Goal: Task Accomplishment & Management: Manage account settings

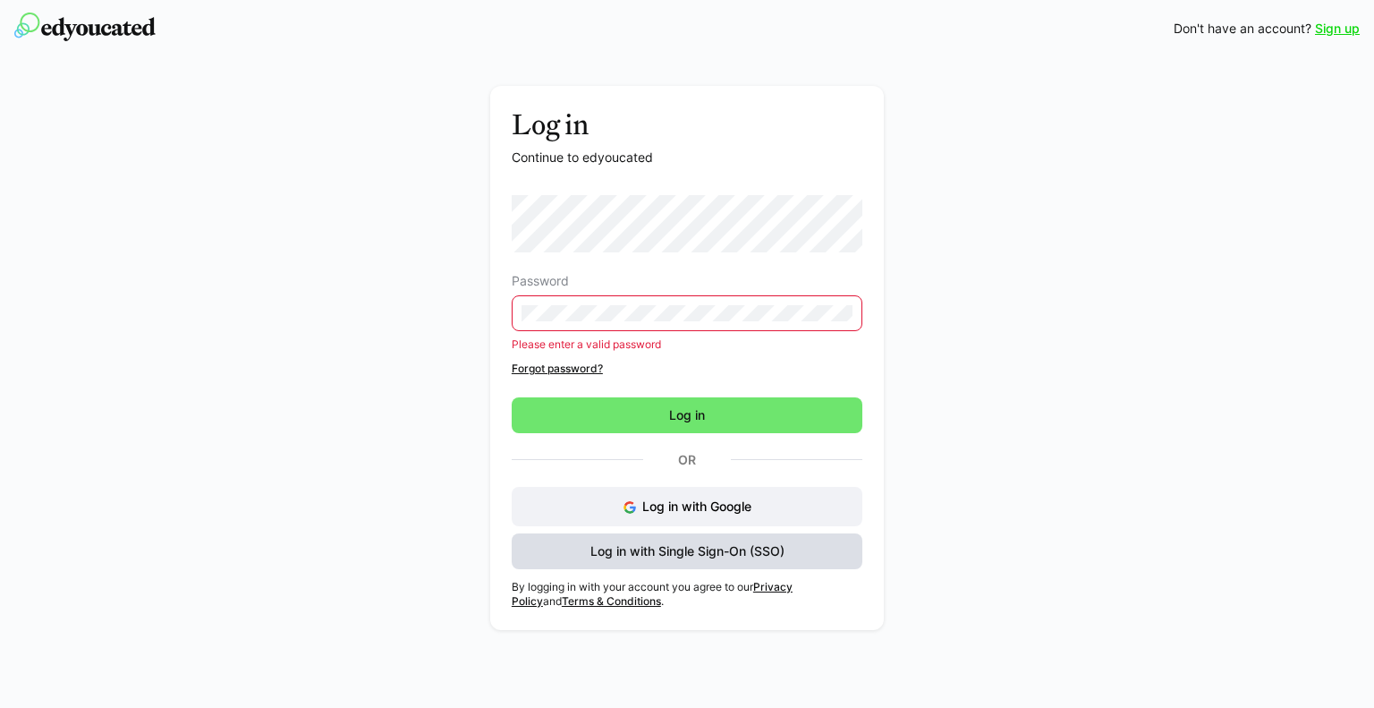
click at [718, 550] on span "Log in with Single Sign-On (SSO)" at bounding box center [687, 551] width 199 height 18
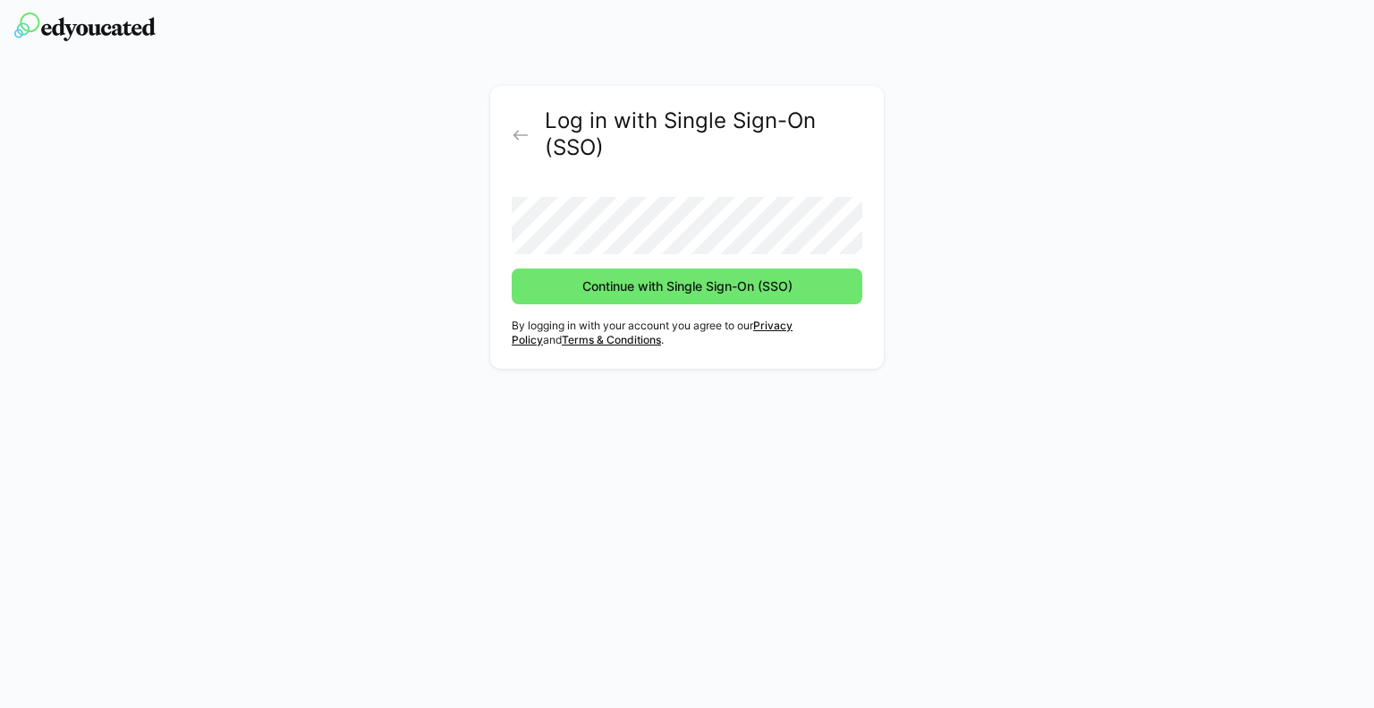
click at [512, 268] on button "Continue with Single Sign-On (SSO)" at bounding box center [687, 286] width 351 height 36
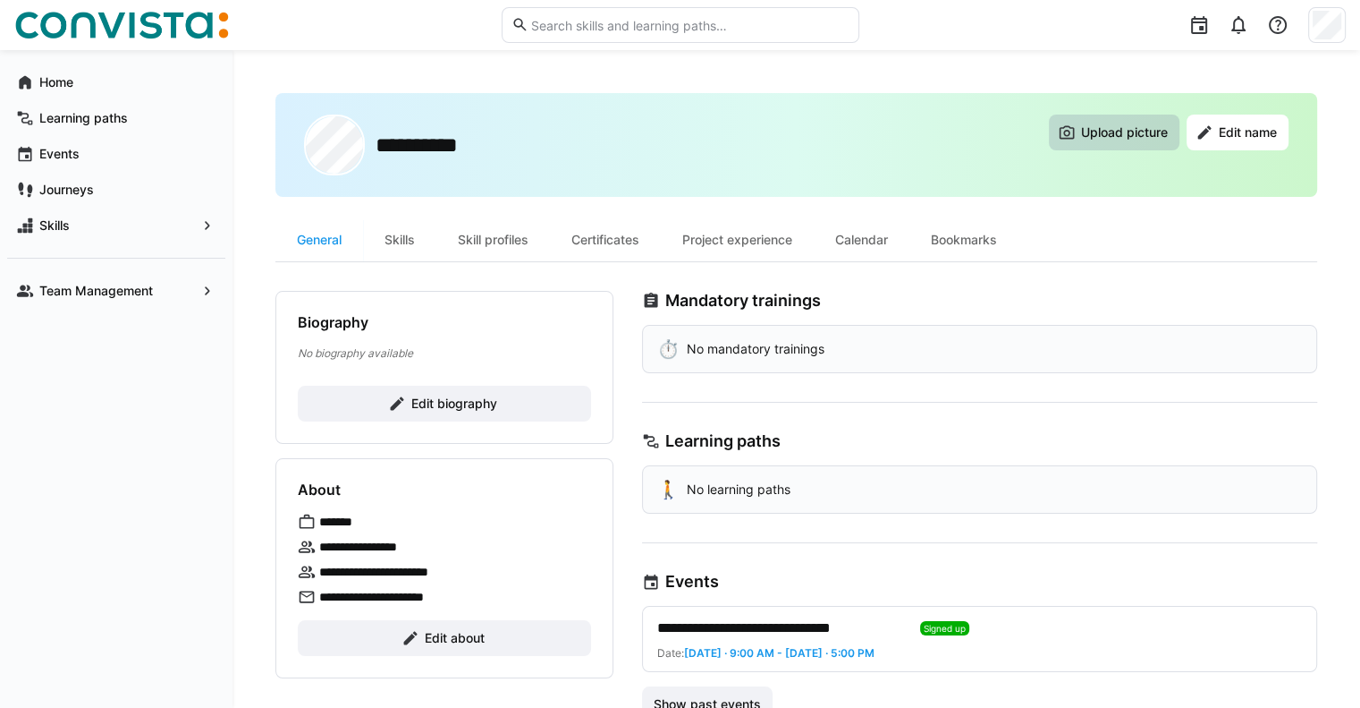
click at [1103, 142] on span "Upload picture" at bounding box center [1114, 132] width 131 height 36
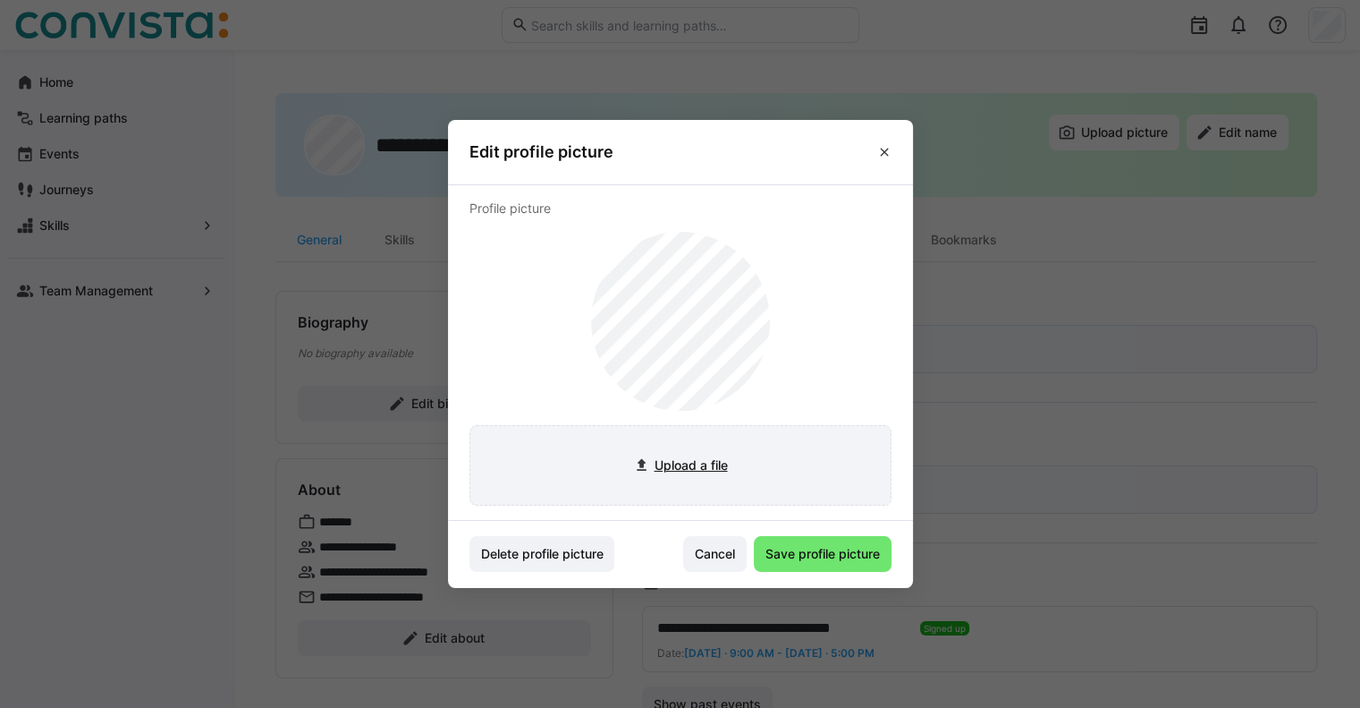
click at [714, 461] on input "file" at bounding box center [680, 465] width 420 height 79
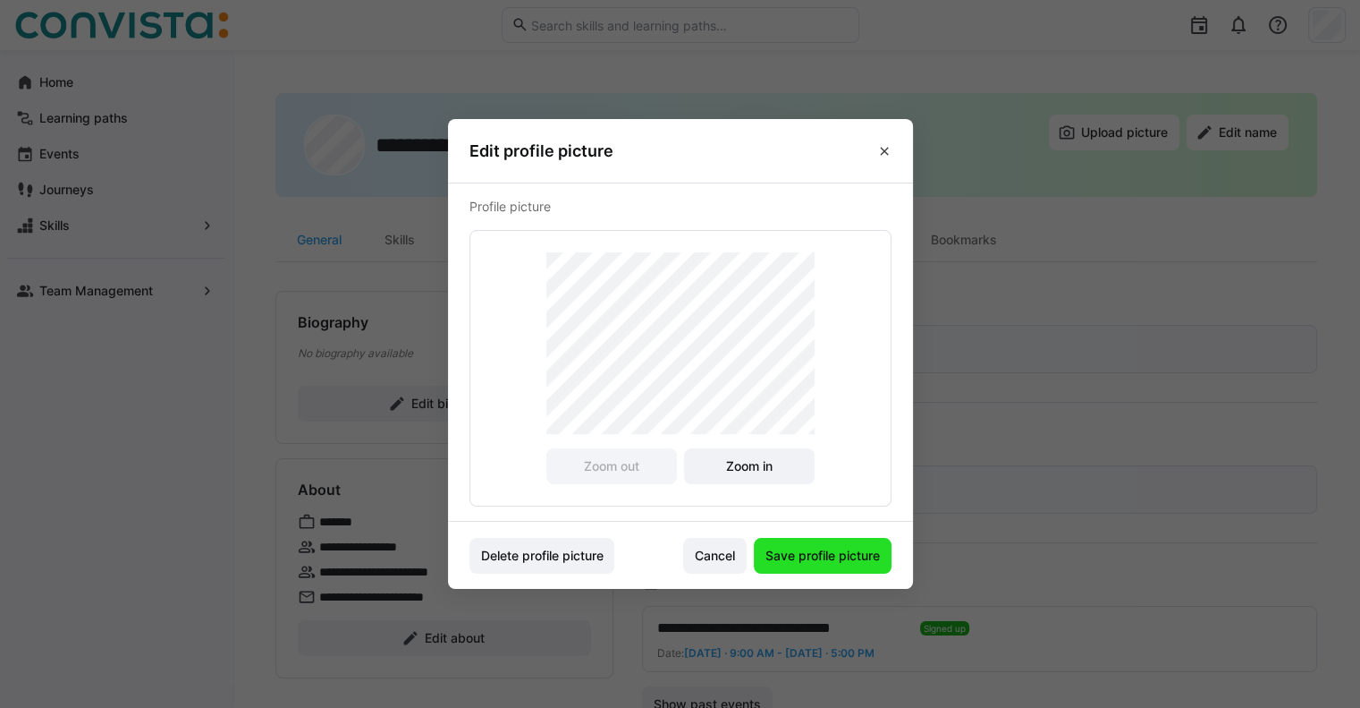
click at [852, 550] on span "Save profile picture" at bounding box center [823, 556] width 120 height 18
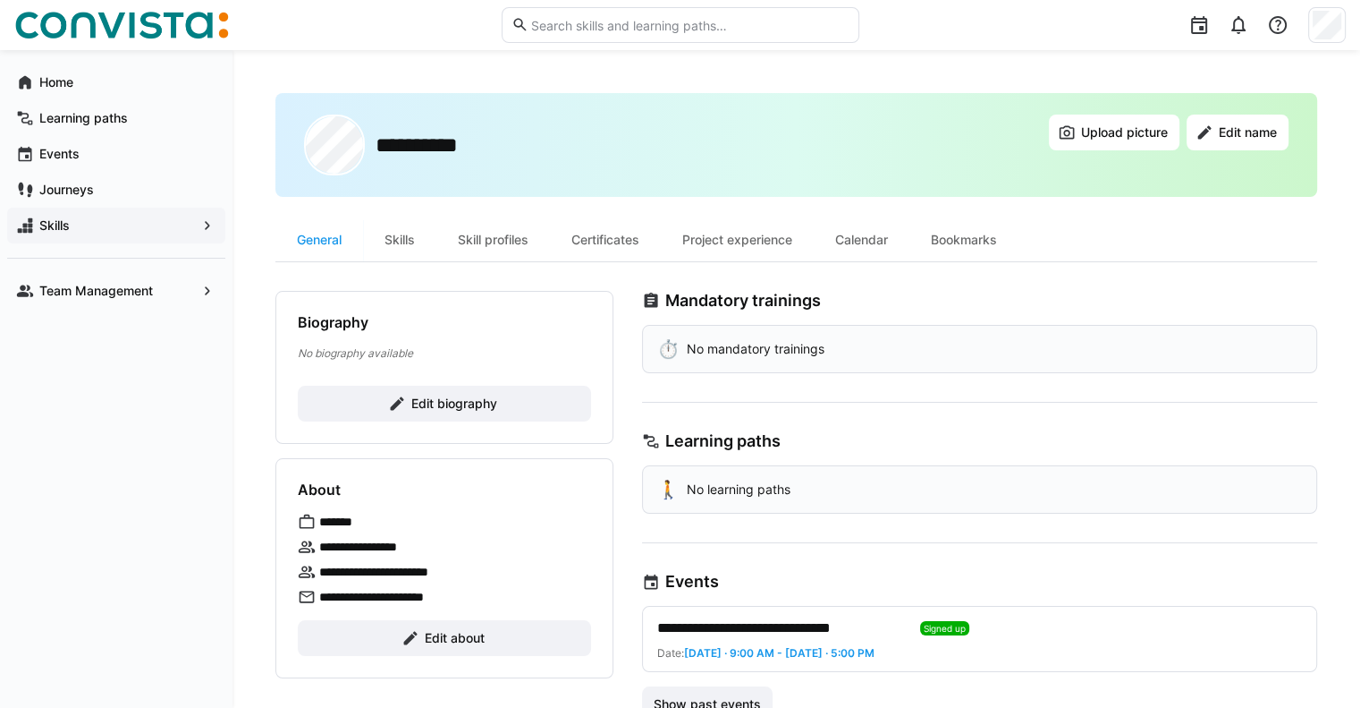
click at [68, 241] on div "Skills" at bounding box center [116, 226] width 218 height 36
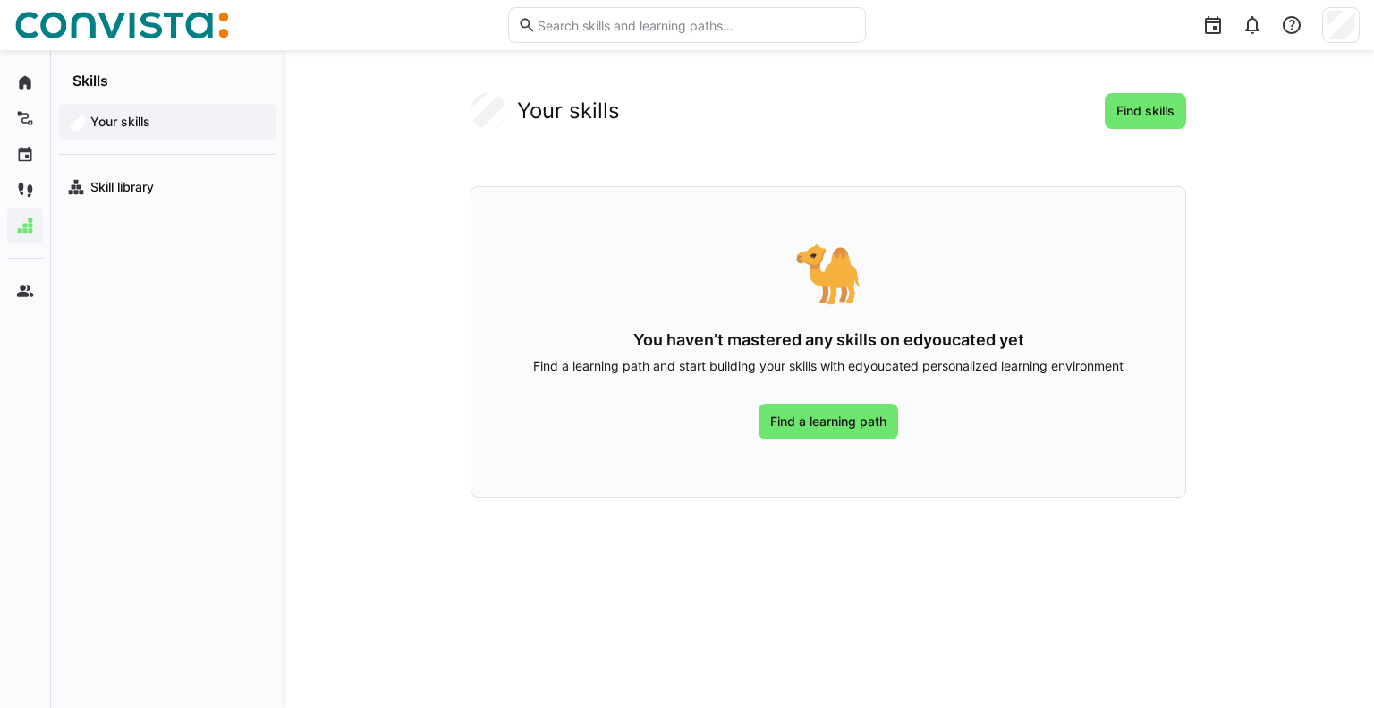
click at [562, 121] on h2 "Your skills" at bounding box center [568, 110] width 103 height 27
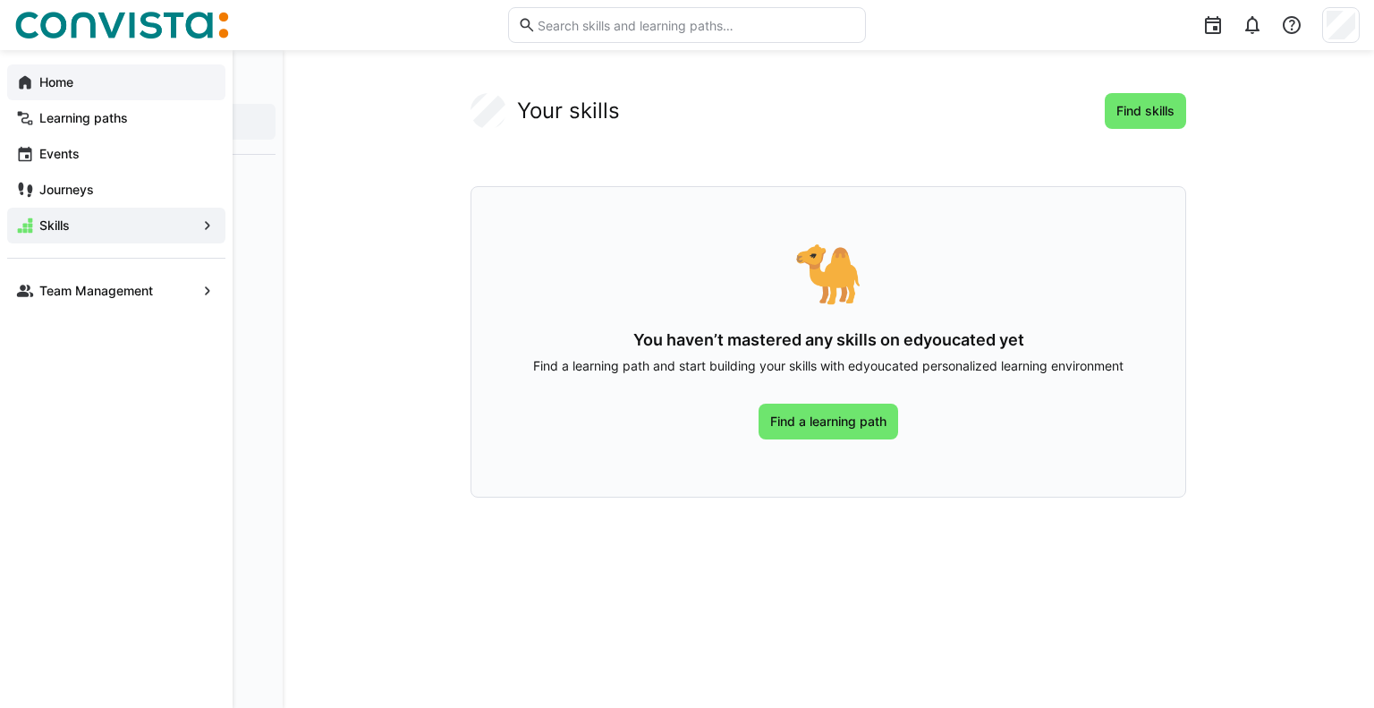
click at [132, 93] on div "Home" at bounding box center [116, 82] width 218 height 36
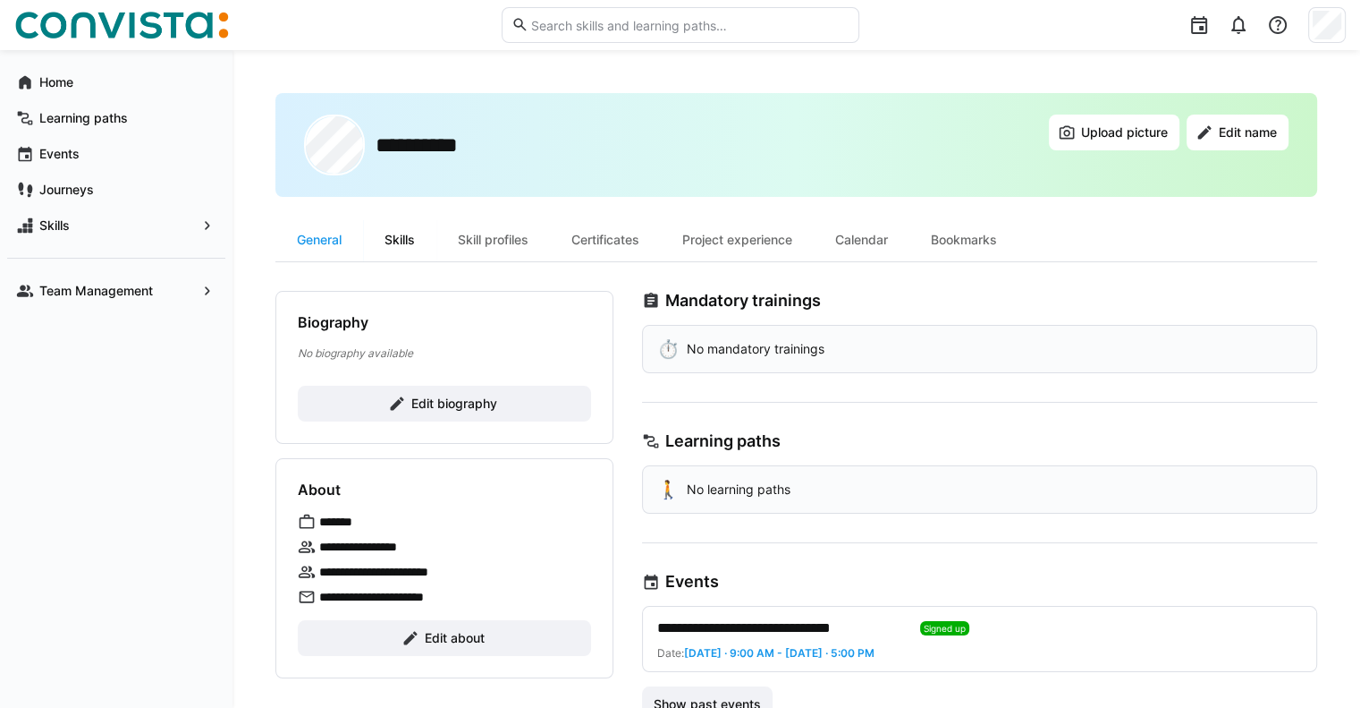
click at [401, 232] on div "Skills" at bounding box center [399, 239] width 73 height 43
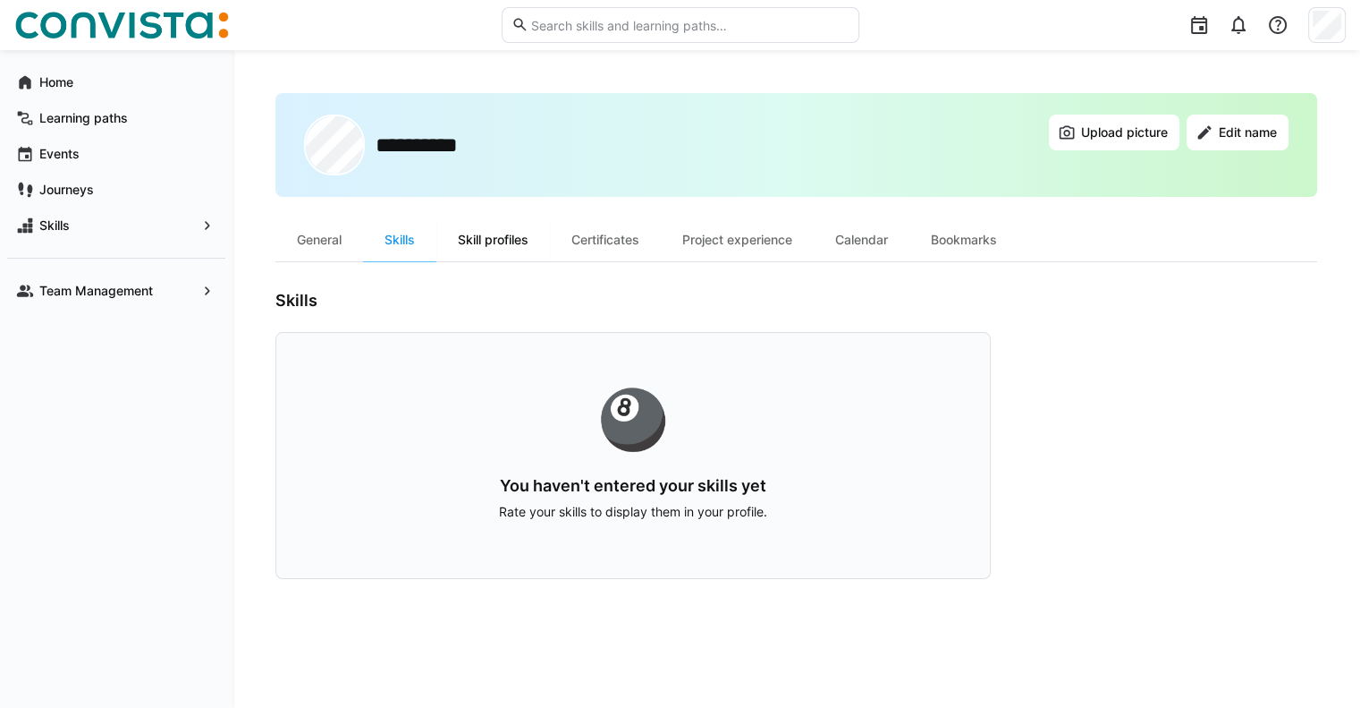
click at [502, 240] on div "Skill profiles" at bounding box center [494, 239] width 114 height 43
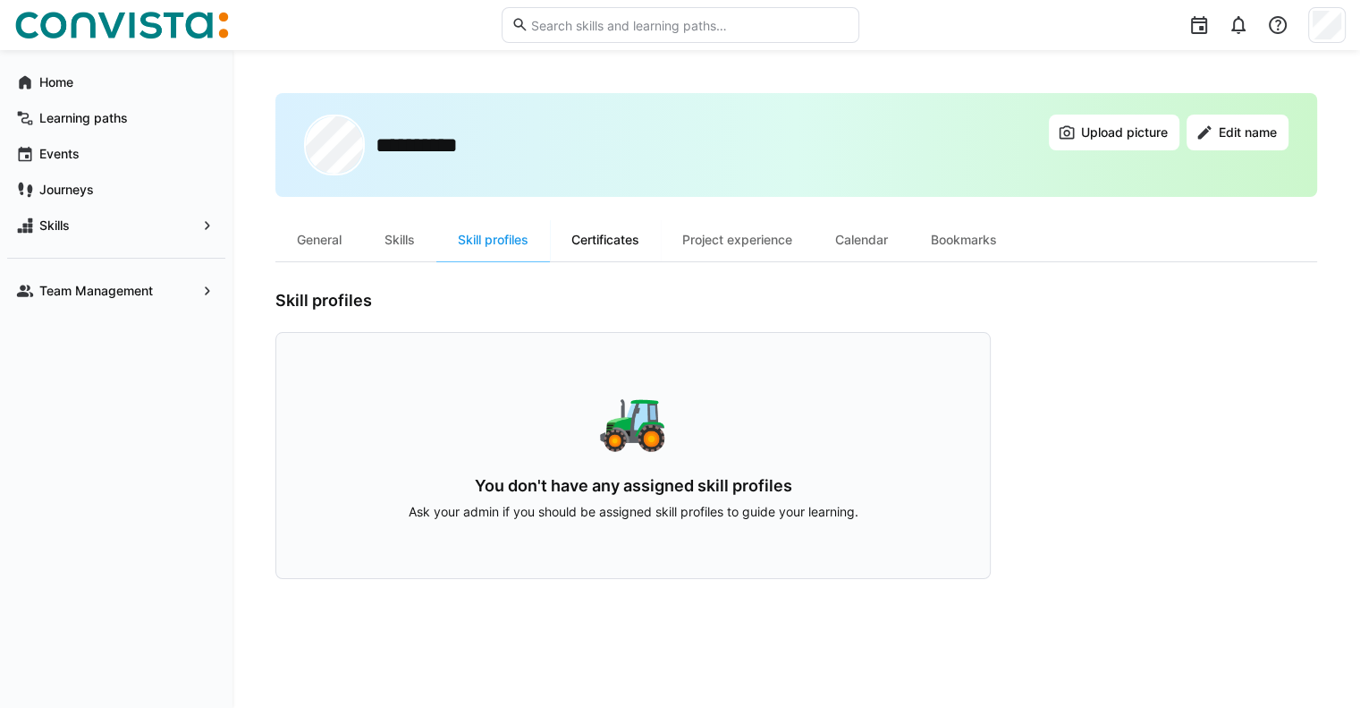
click at [625, 241] on div "Certificates" at bounding box center [605, 239] width 111 height 43
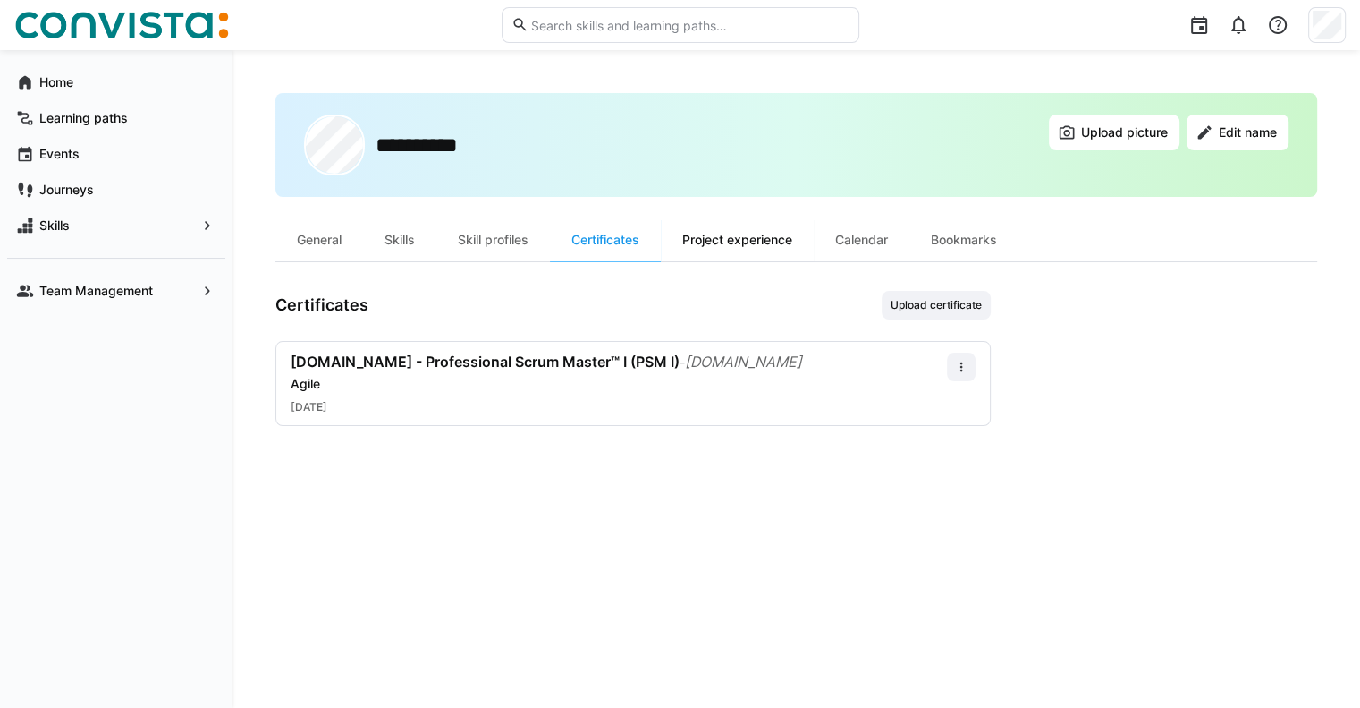
click at [744, 233] on div "Project experience" at bounding box center [737, 239] width 153 height 43
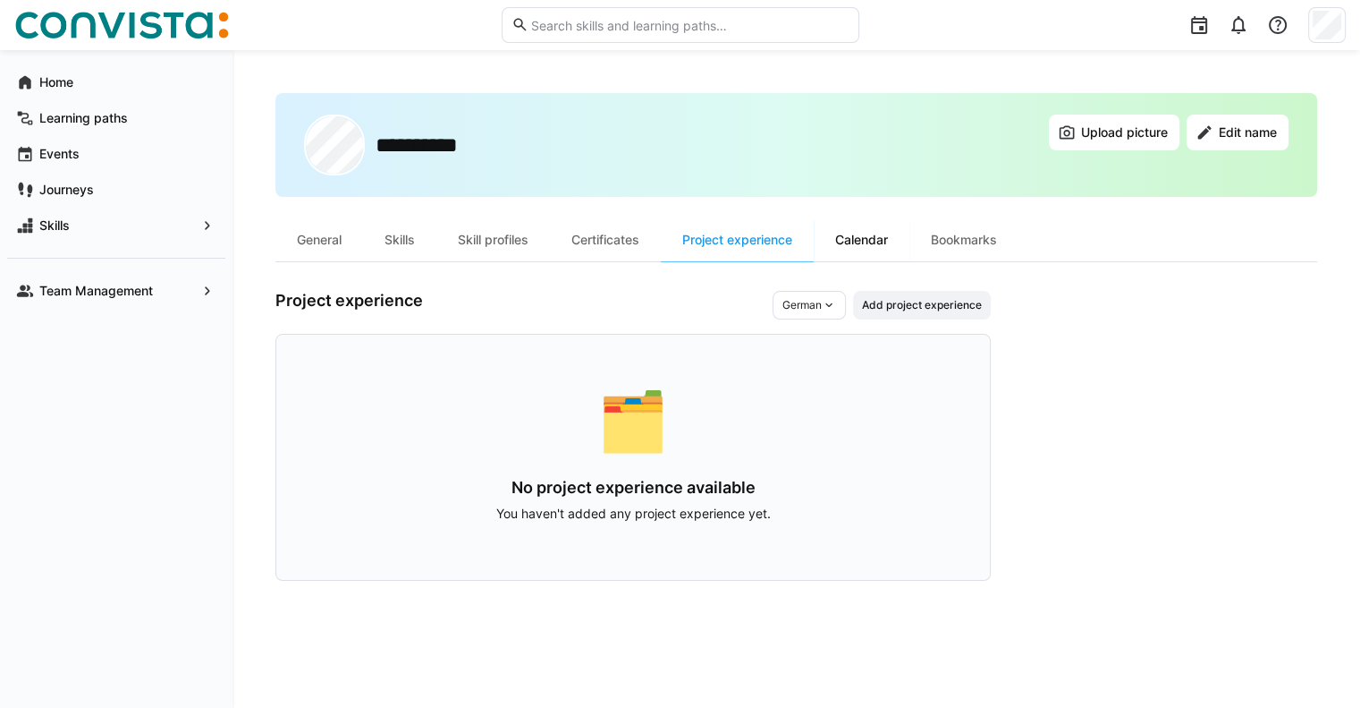
click at [882, 251] on div "Calendar" at bounding box center [862, 239] width 96 height 43
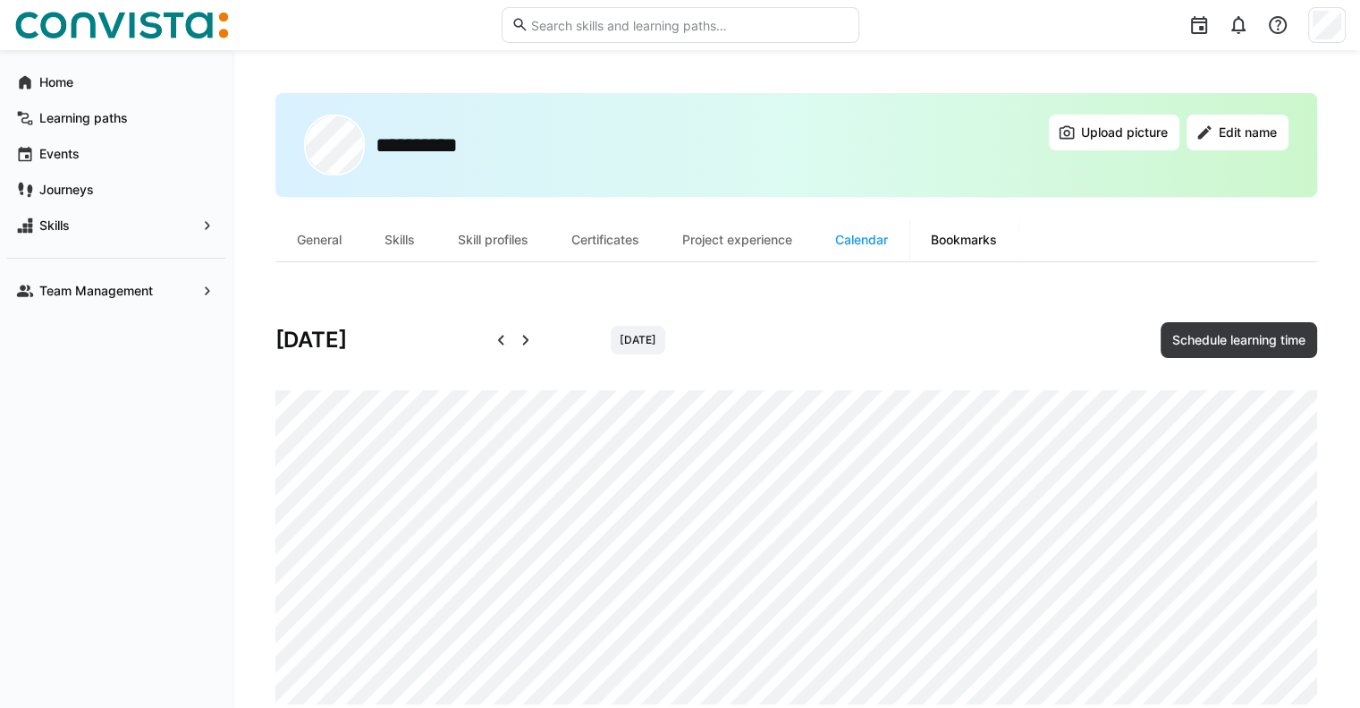
click at [959, 250] on div "Bookmarks" at bounding box center [964, 239] width 109 height 43
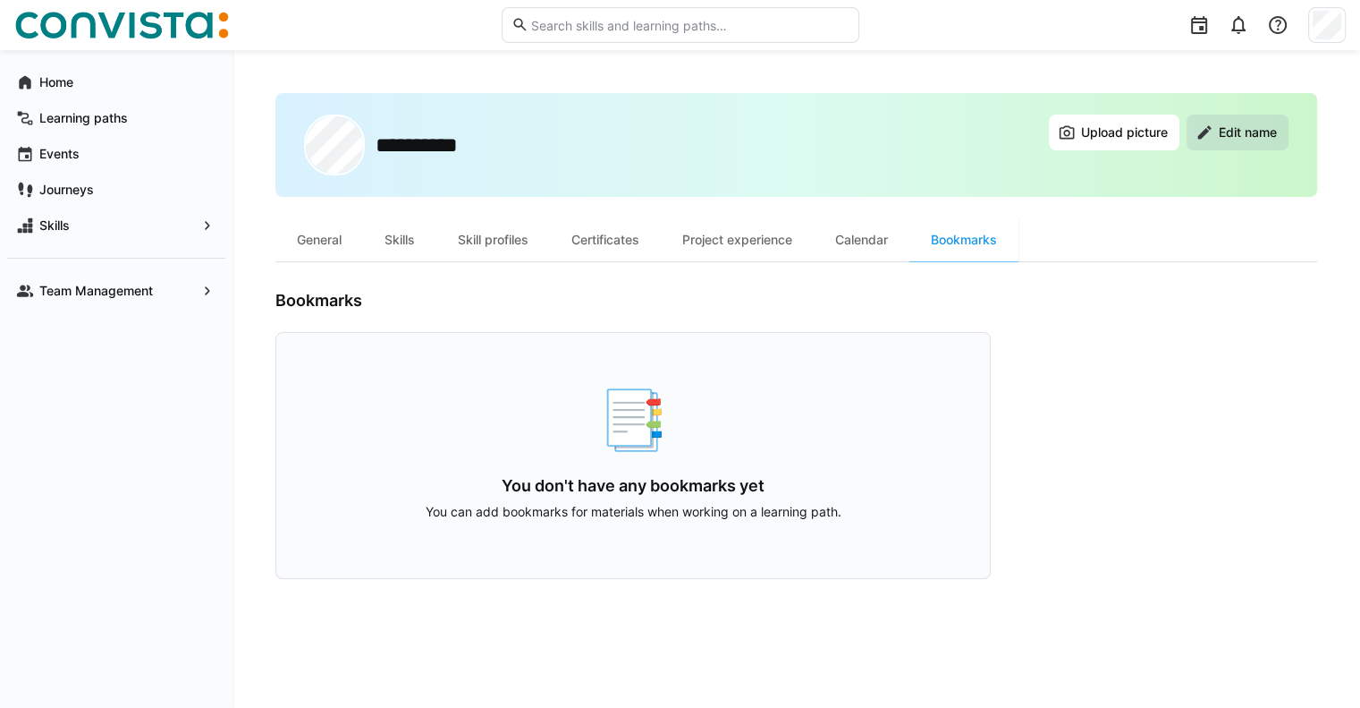
click at [1212, 148] on span "Edit name" at bounding box center [1238, 132] width 102 height 36
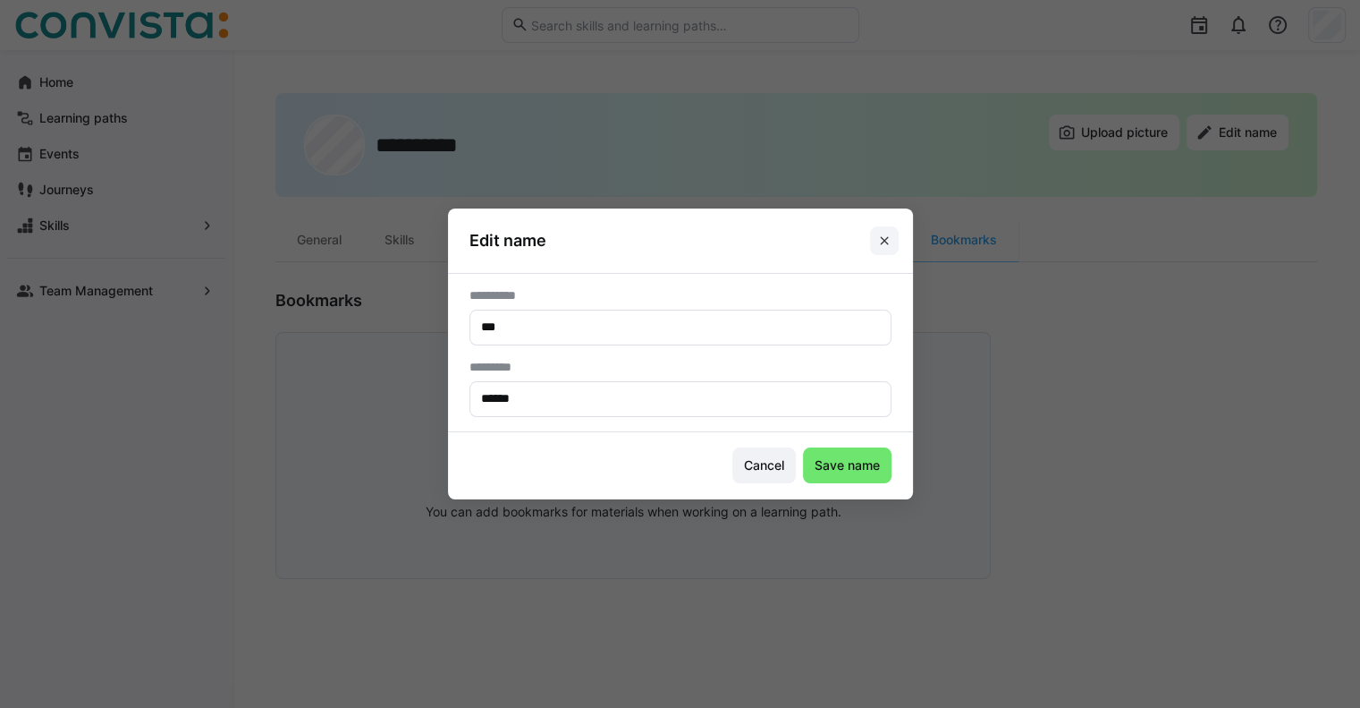
click at [891, 242] on eds-icon at bounding box center [884, 240] width 14 height 14
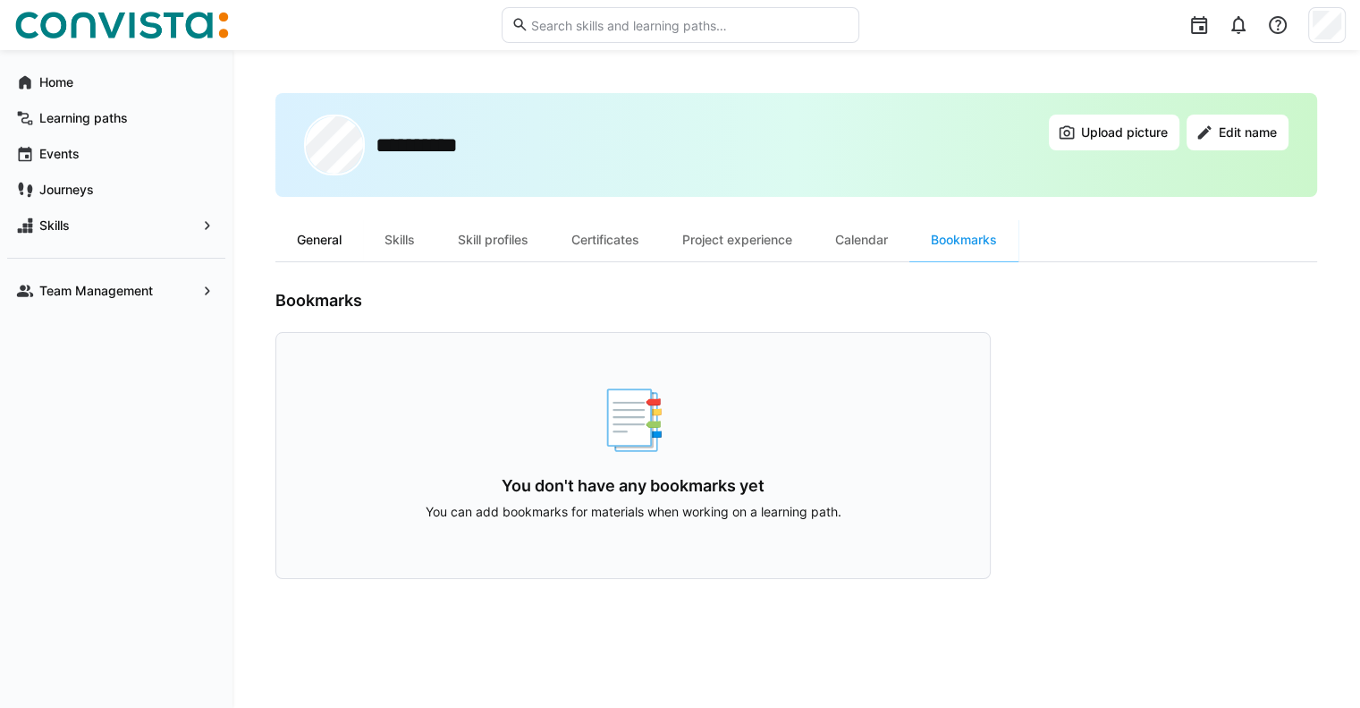
click at [320, 242] on div "General" at bounding box center [319, 239] width 88 height 43
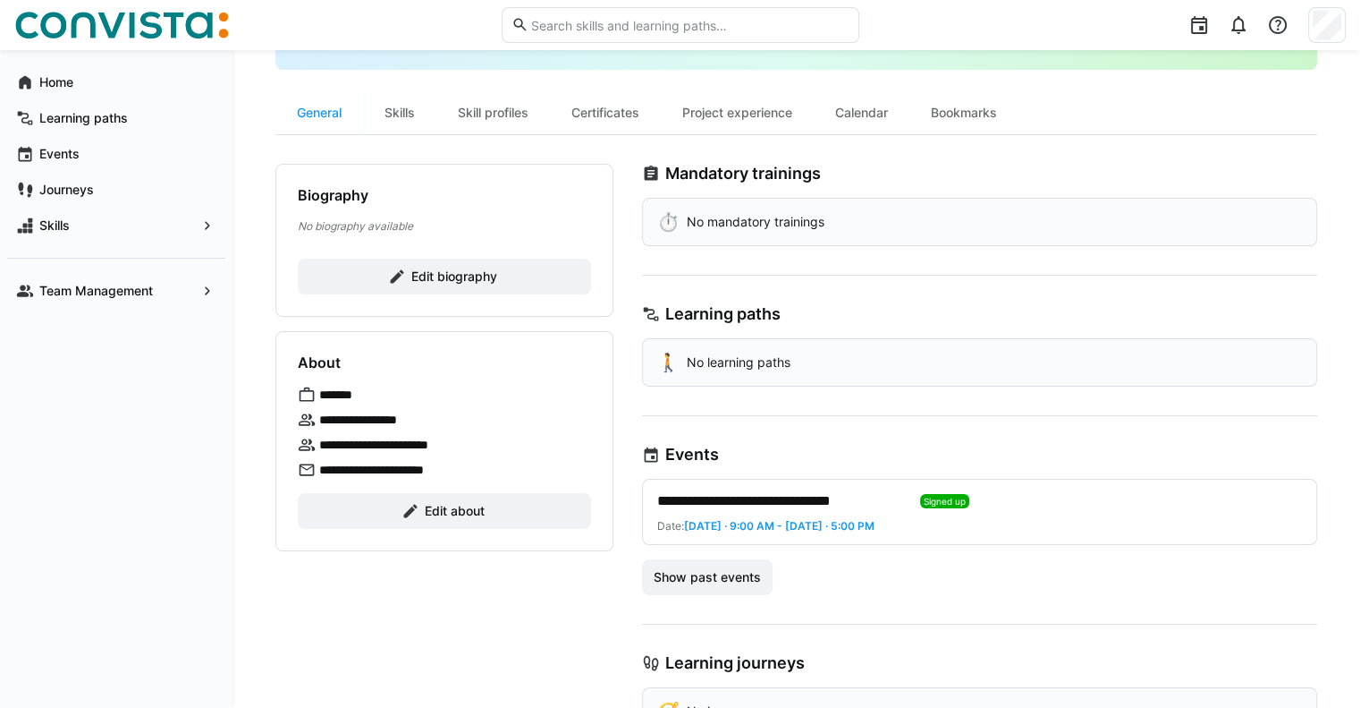
scroll to position [122, 0]
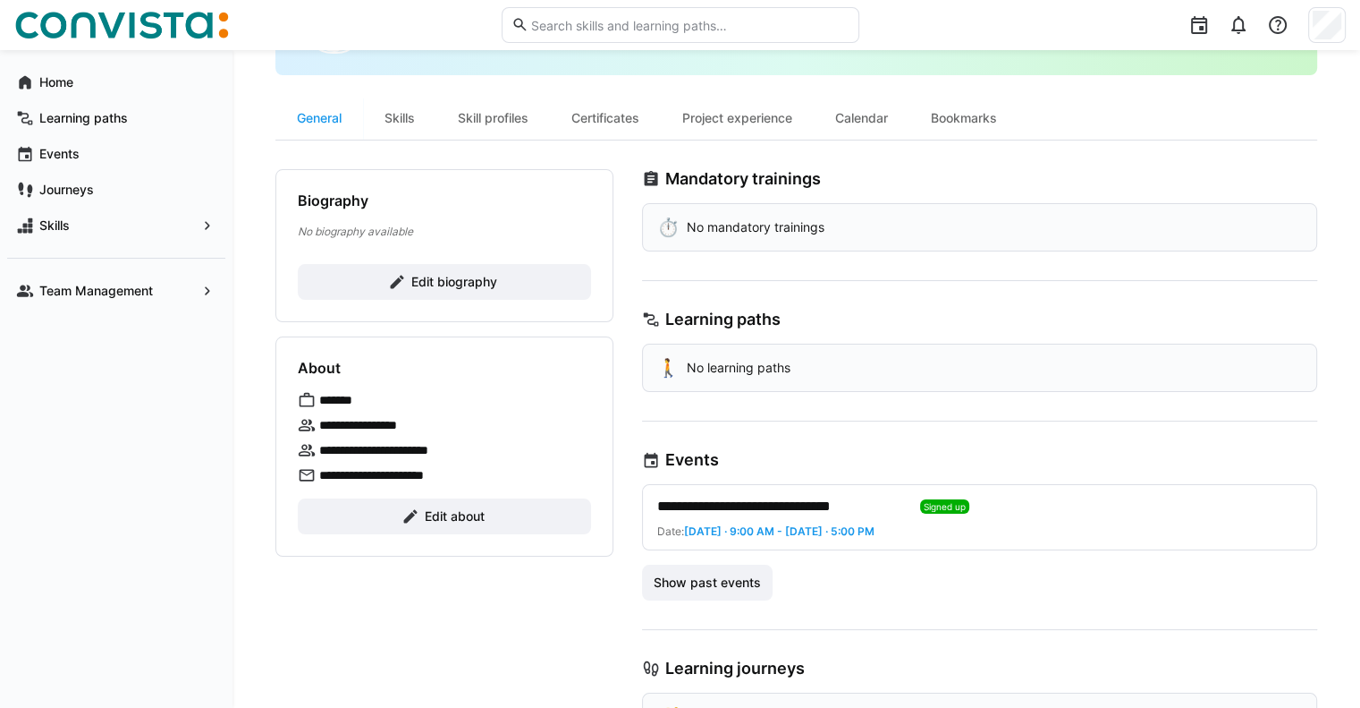
click at [395, 446] on p "**********" at bounding box center [396, 450] width 155 height 18
click at [480, 507] on span "Edit about" at bounding box center [454, 516] width 65 height 18
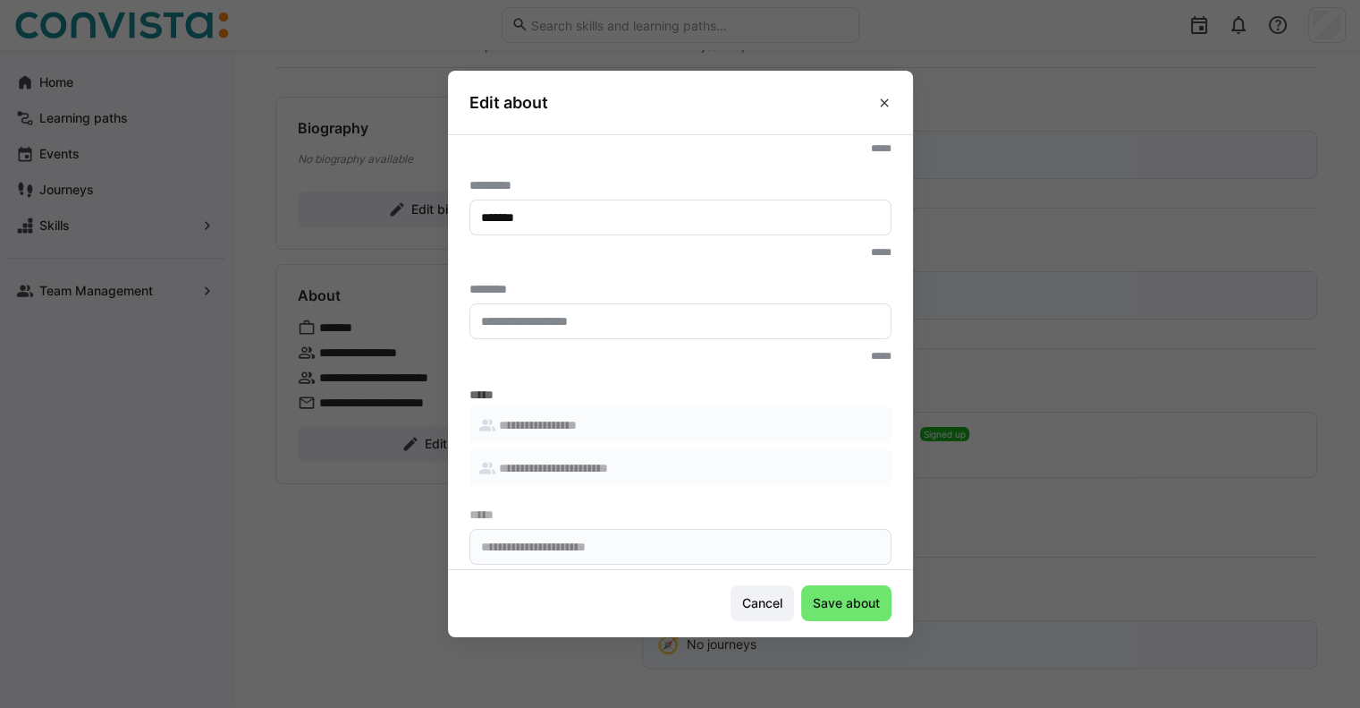
scroll to position [0, 0]
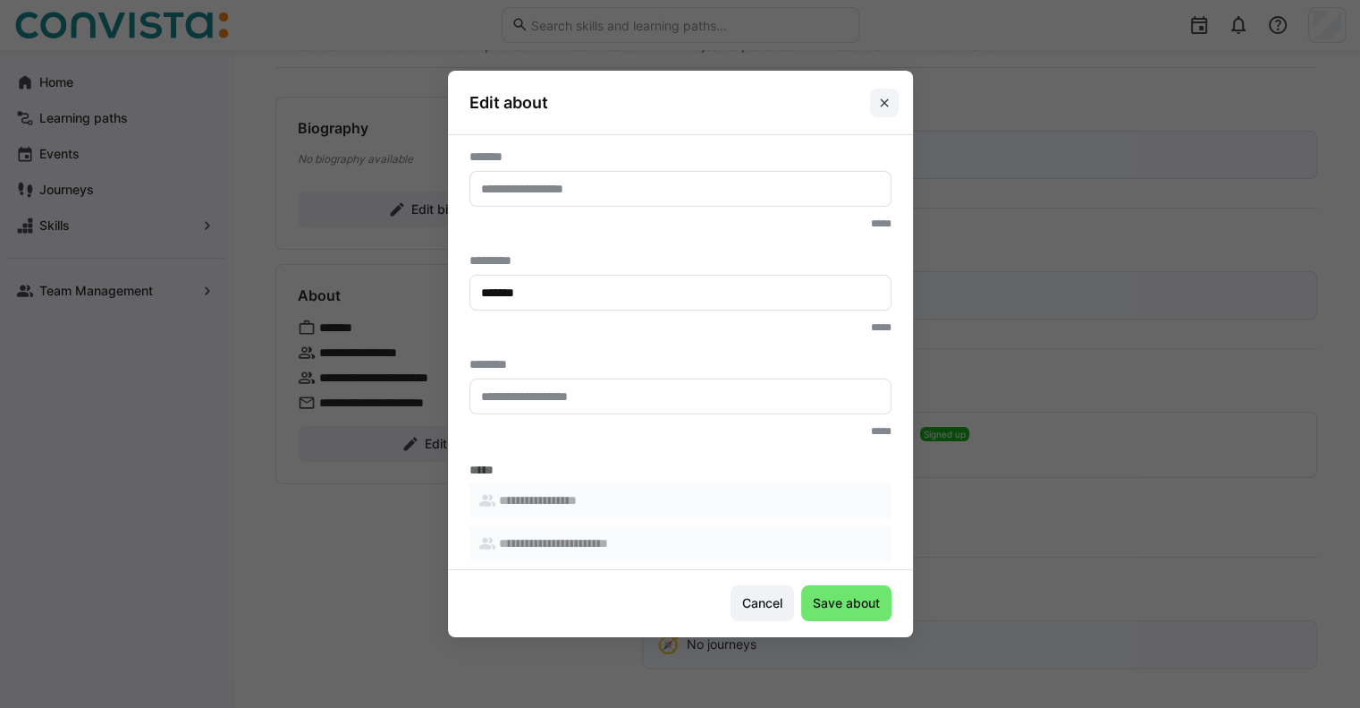
click at [886, 110] on span at bounding box center [884, 103] width 29 height 29
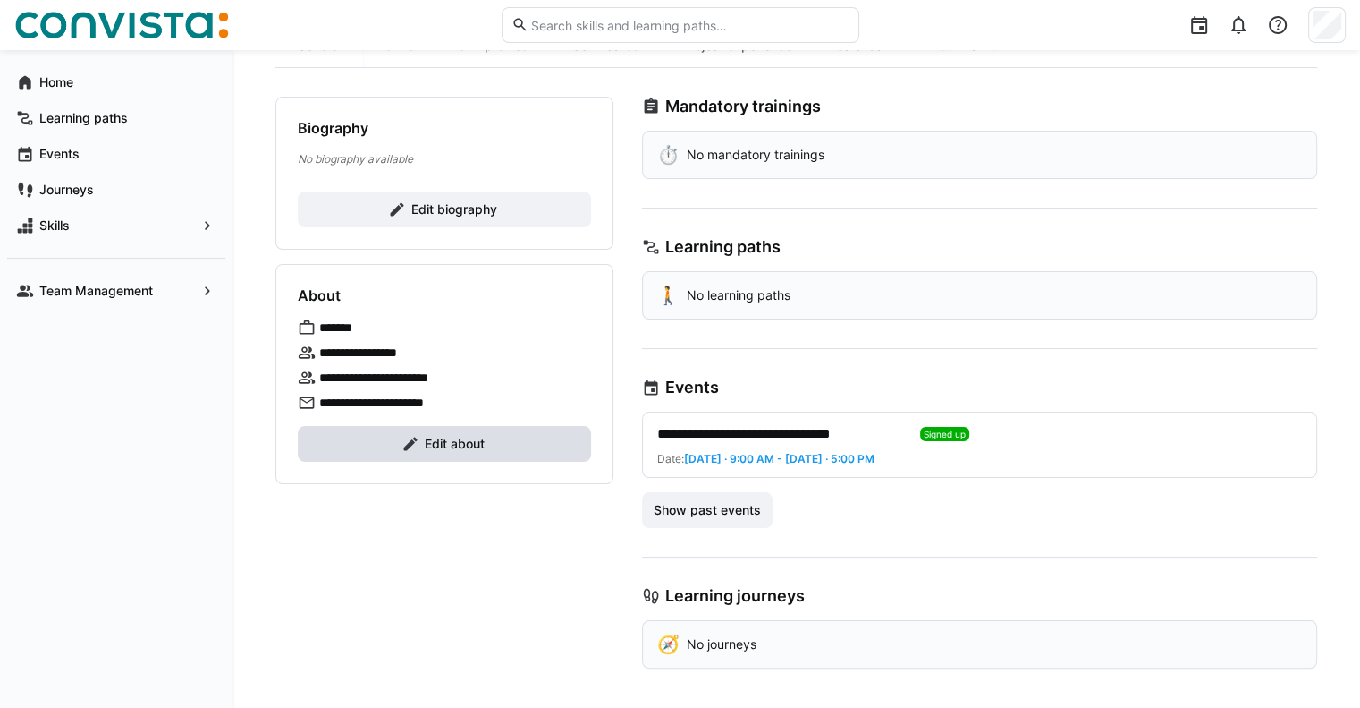
click at [441, 452] on span "Edit about" at bounding box center [444, 444] width 293 height 36
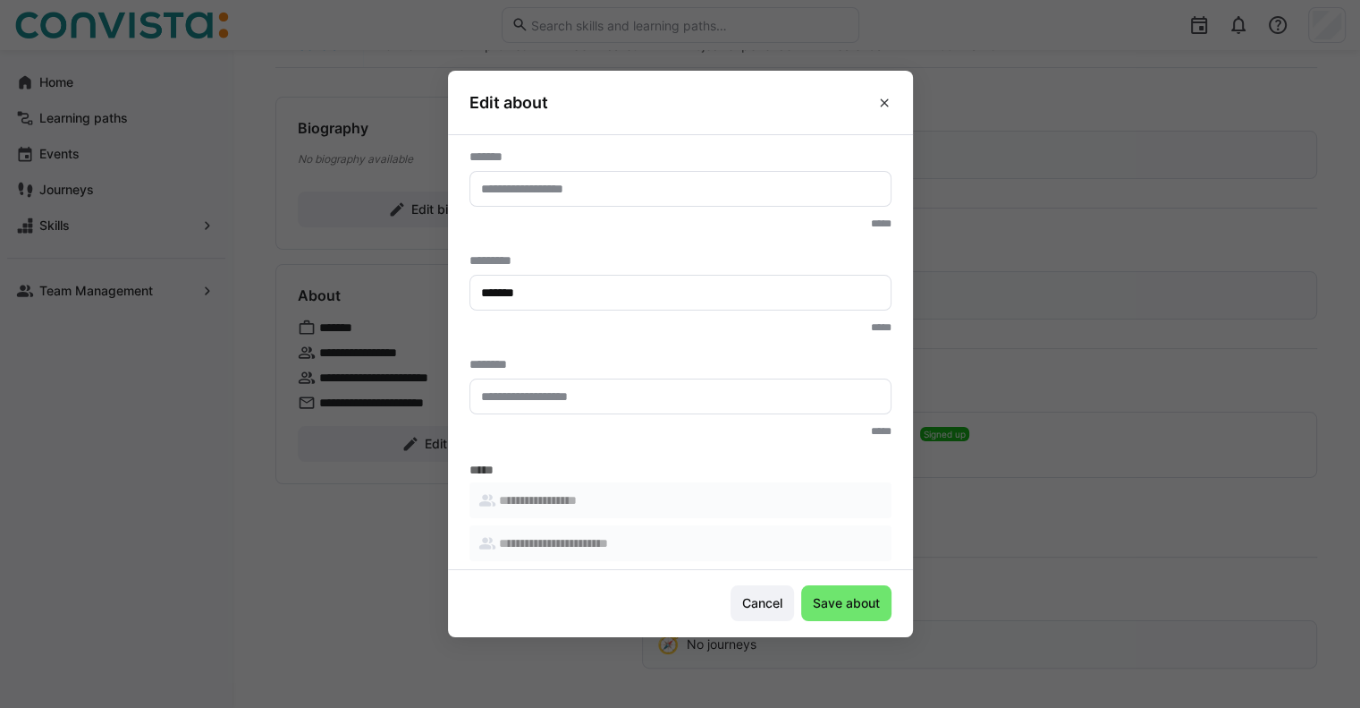
click at [572, 182] on input "text" at bounding box center [680, 189] width 403 height 16
paste input "**********"
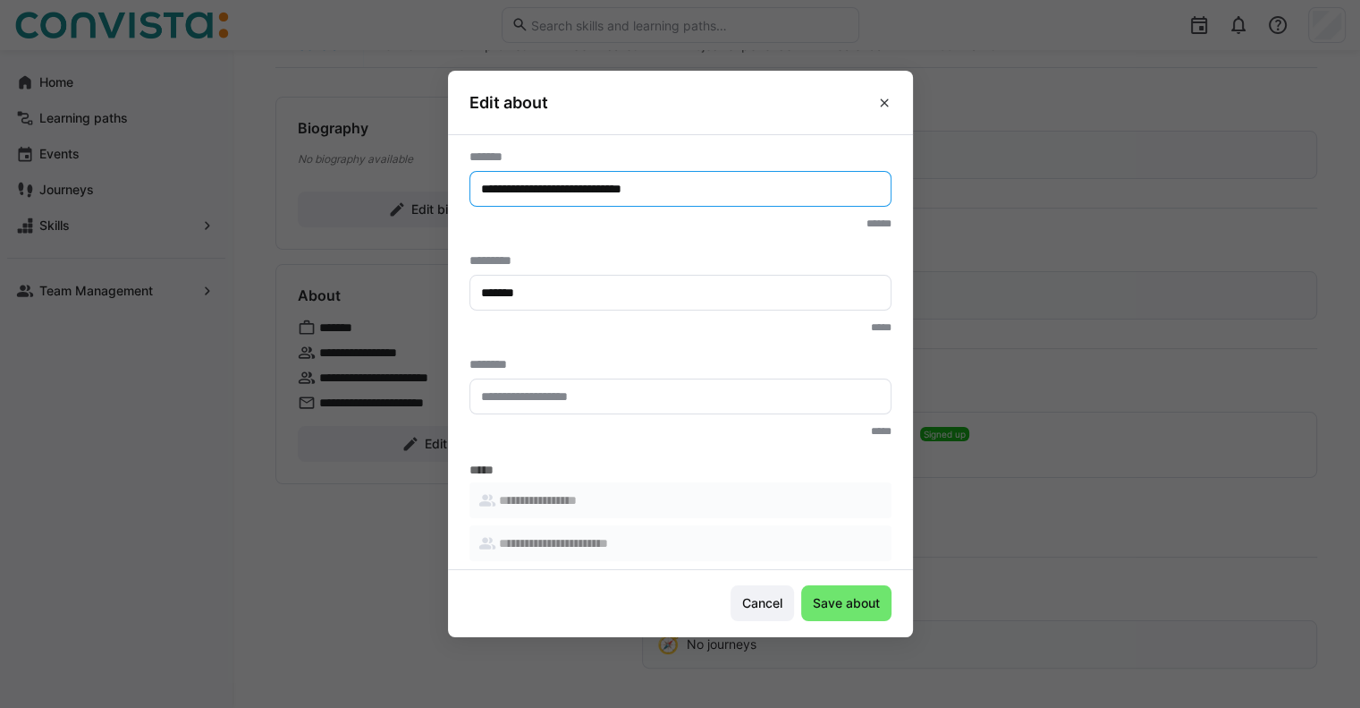
click at [572, 182] on input "**********" at bounding box center [680, 189] width 403 height 16
type input "**********"
click at [784, 355] on form "**********" at bounding box center [681, 394] width 422 height 490
click at [847, 624] on footer "Cancel Save about" at bounding box center [680, 603] width 465 height 67
click at [850, 624] on footer "Cancel Save about" at bounding box center [680, 603] width 465 height 67
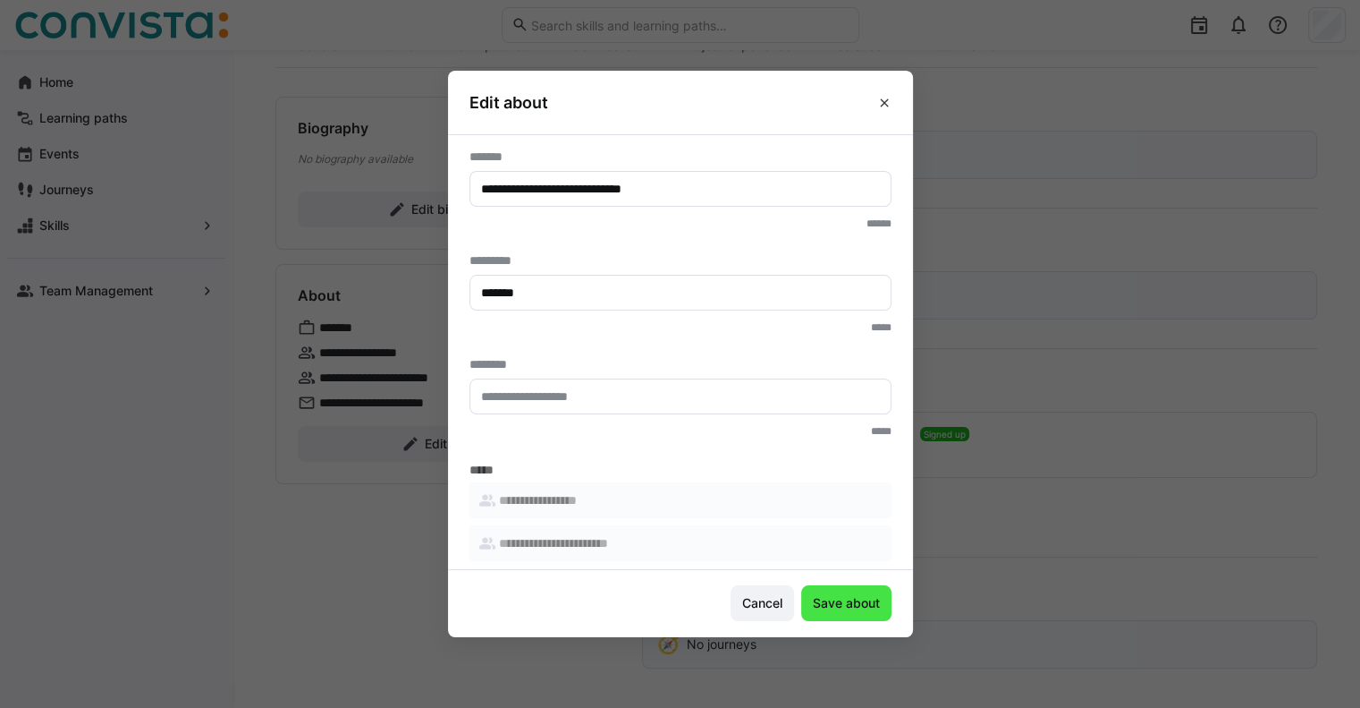
click at [859, 609] on span "Save about" at bounding box center [846, 603] width 72 height 18
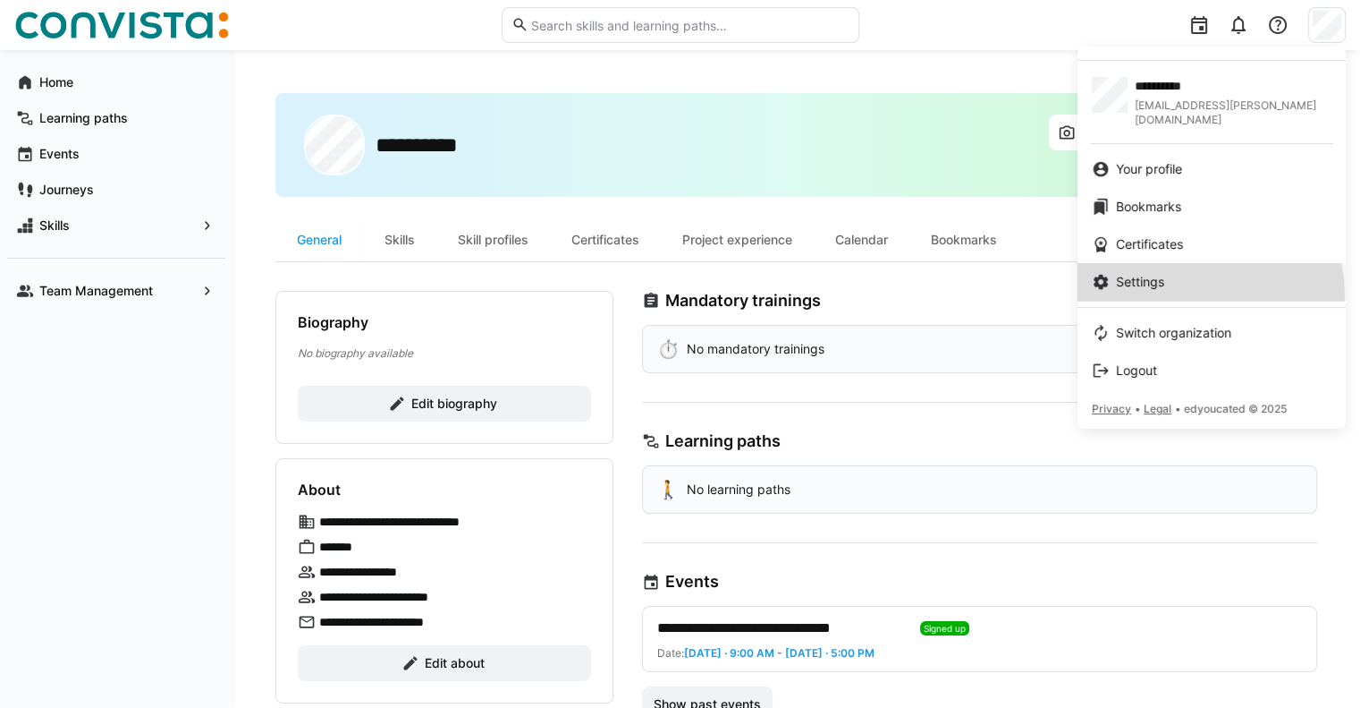
click at [1188, 281] on link "Settings" at bounding box center [1212, 282] width 268 height 38
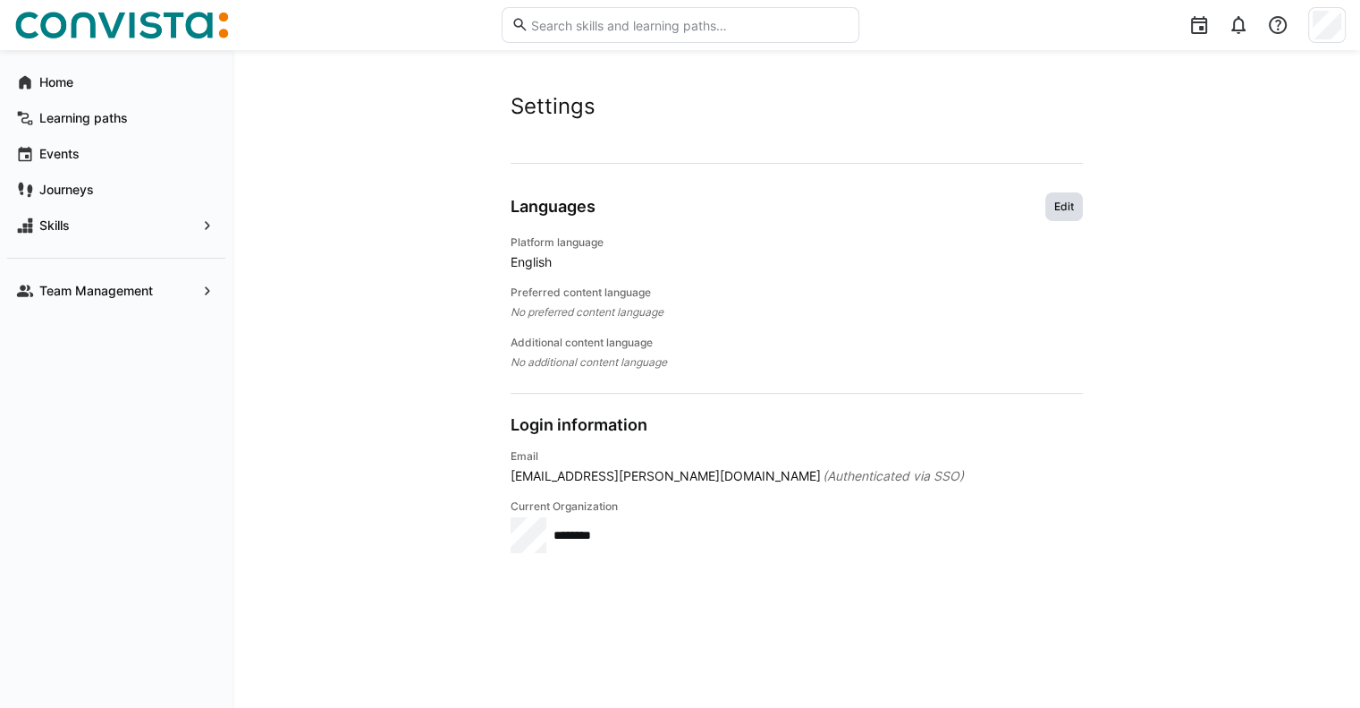
click at [1066, 199] on span "Edit" at bounding box center [1064, 206] width 23 height 14
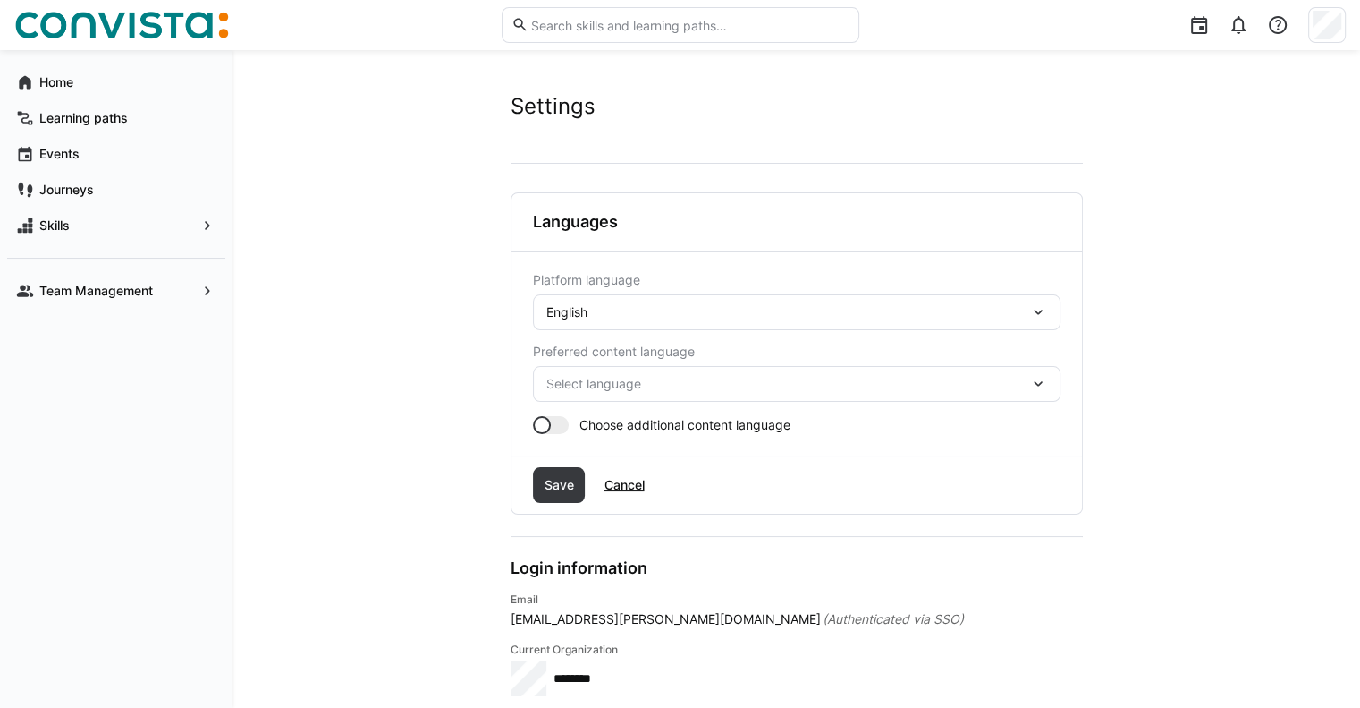
click at [757, 436] on div "Platform language English Preferred content language Select language Choose add…" at bounding box center [797, 353] width 571 height 204
click at [679, 437] on div "Platform language English Preferred content language Select language Choose add…" at bounding box center [797, 353] width 571 height 204
click at [658, 425] on span "Choose additional content language" at bounding box center [685, 425] width 211 height 18
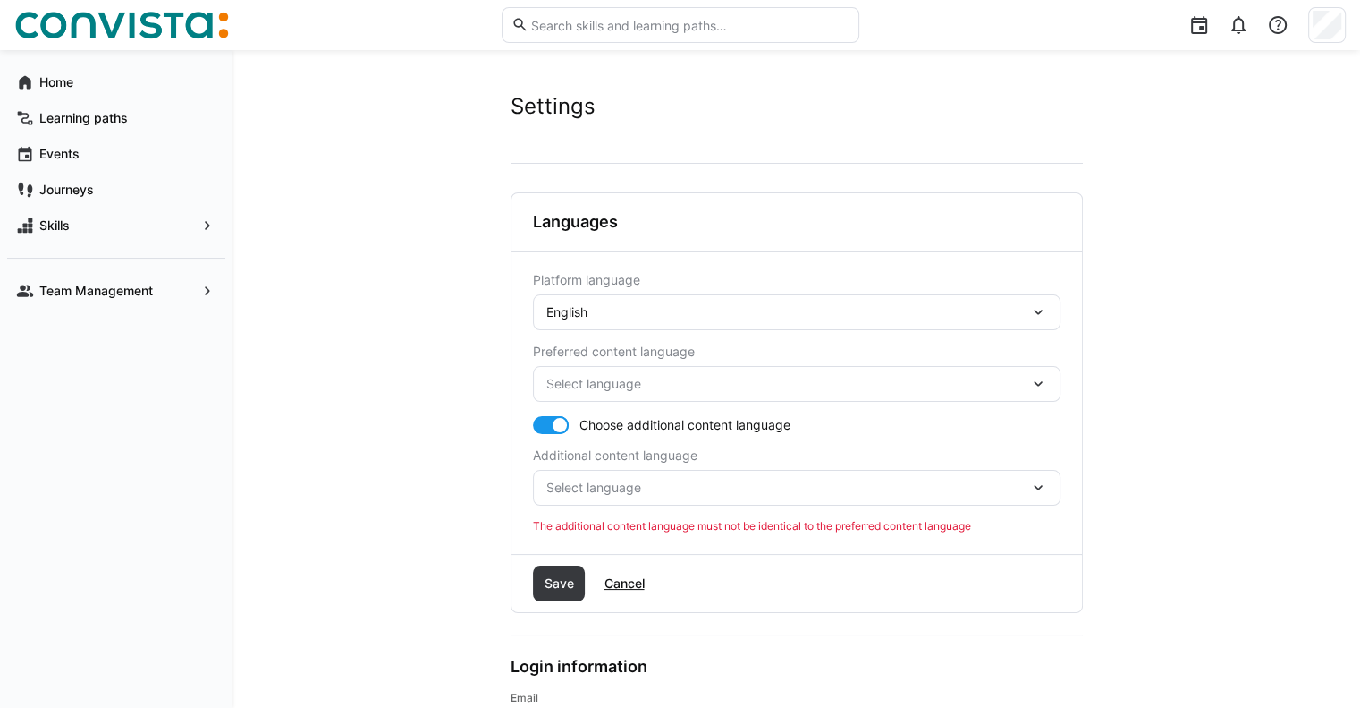
click at [658, 429] on span "Choose additional content language" at bounding box center [685, 425] width 211 height 18
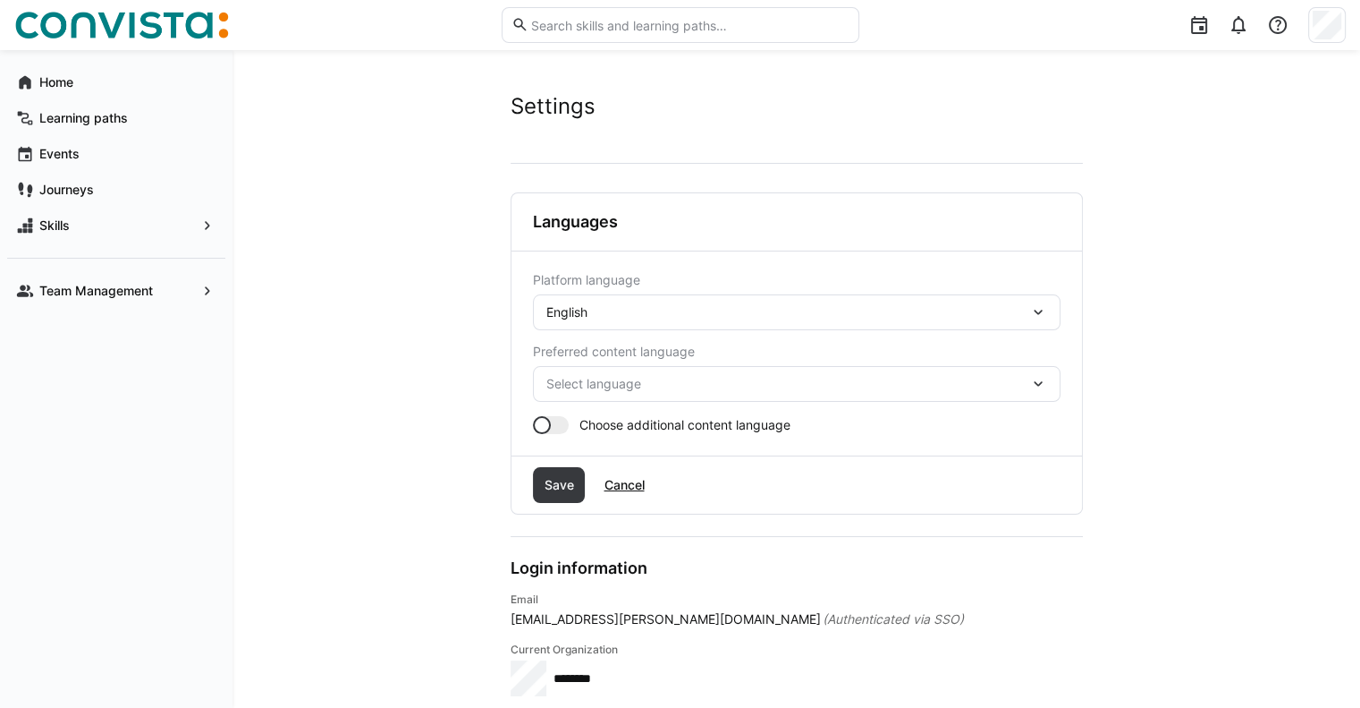
scroll to position [30, 0]
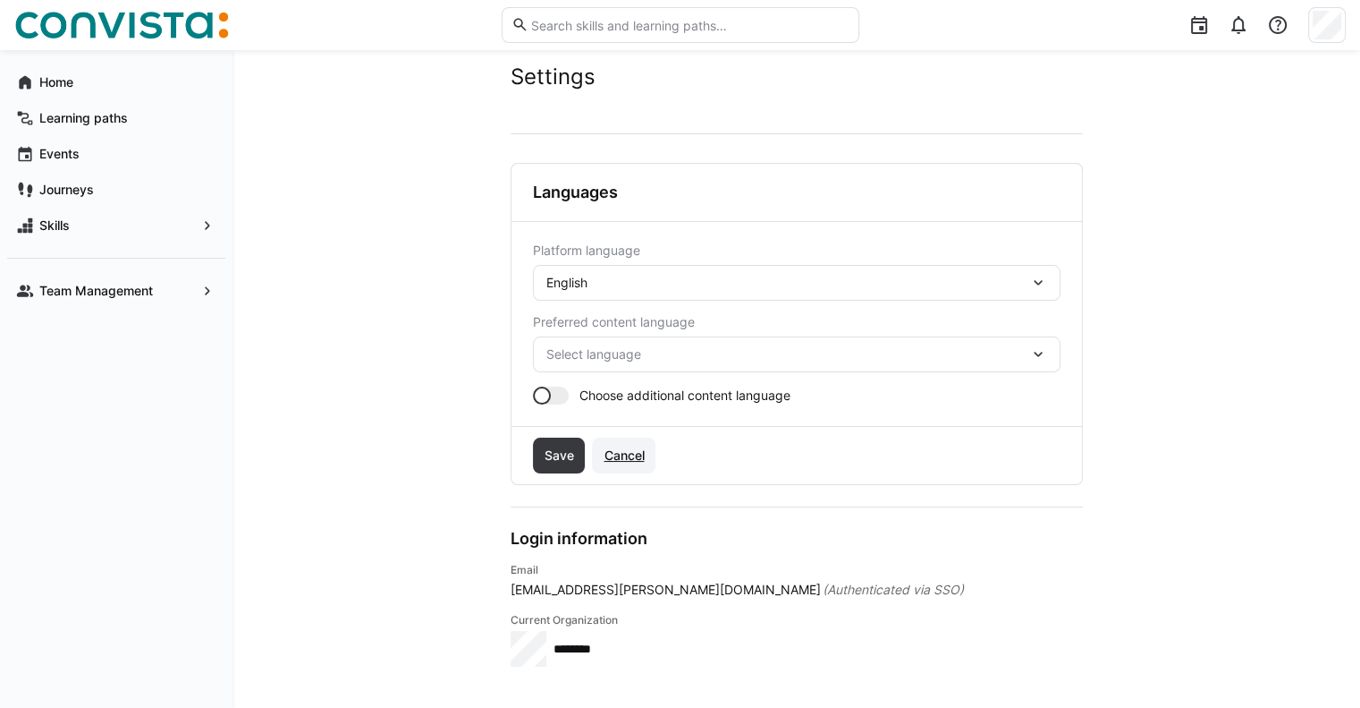
click at [630, 461] on span "Cancel" at bounding box center [624, 455] width 46 height 18
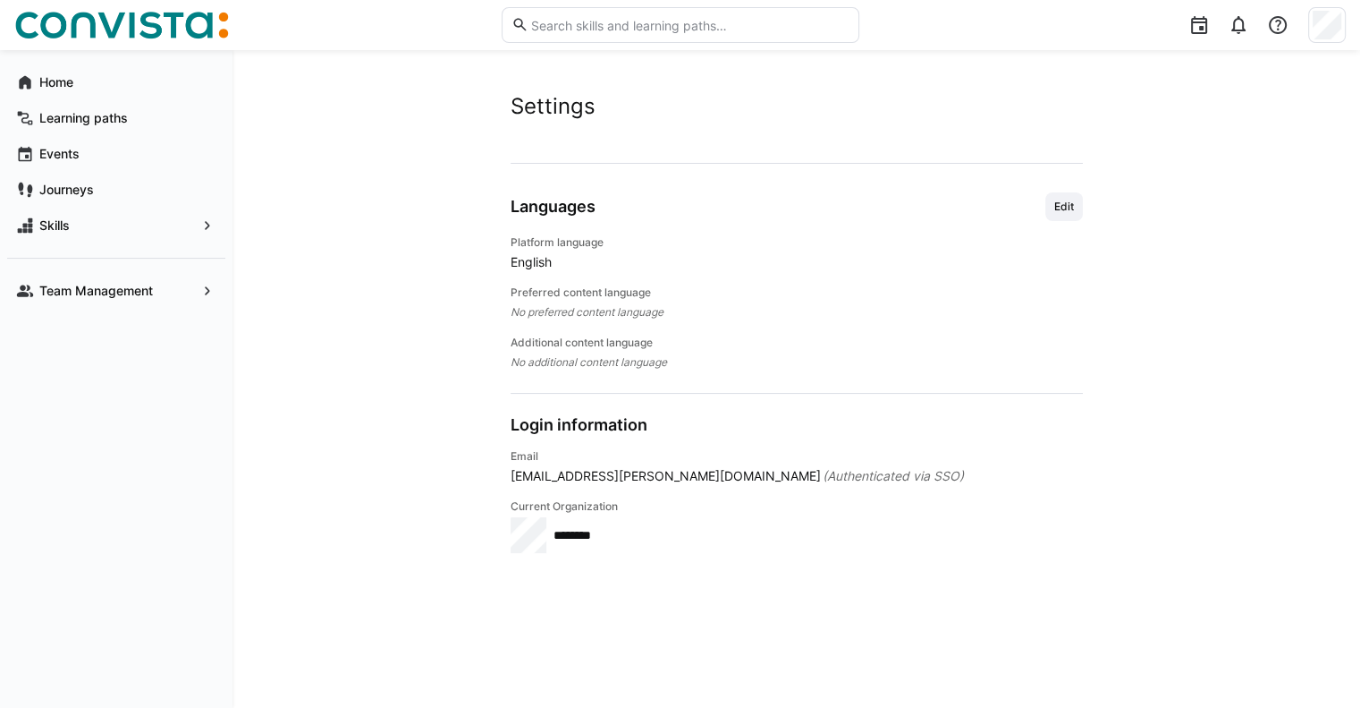
scroll to position [0, 0]
click at [420, 374] on app-user-settings "Settings Account Languages Edit Platform language English Preferred content lan…" at bounding box center [796, 379] width 1042 height 572
click at [133, 84] on span "Home" at bounding box center [127, 82] width 180 height 18
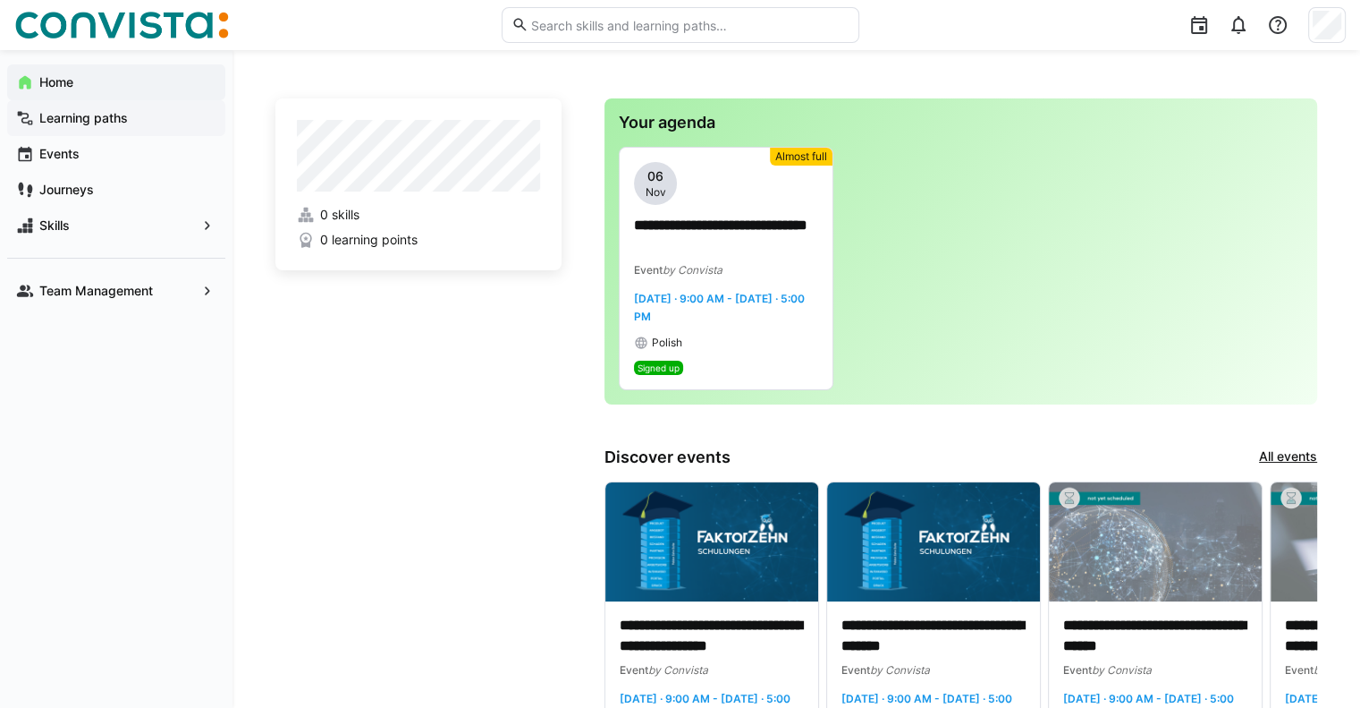
click at [0, 0] on app-navigation-label "Learning paths" at bounding box center [0, 0] width 0 height 0
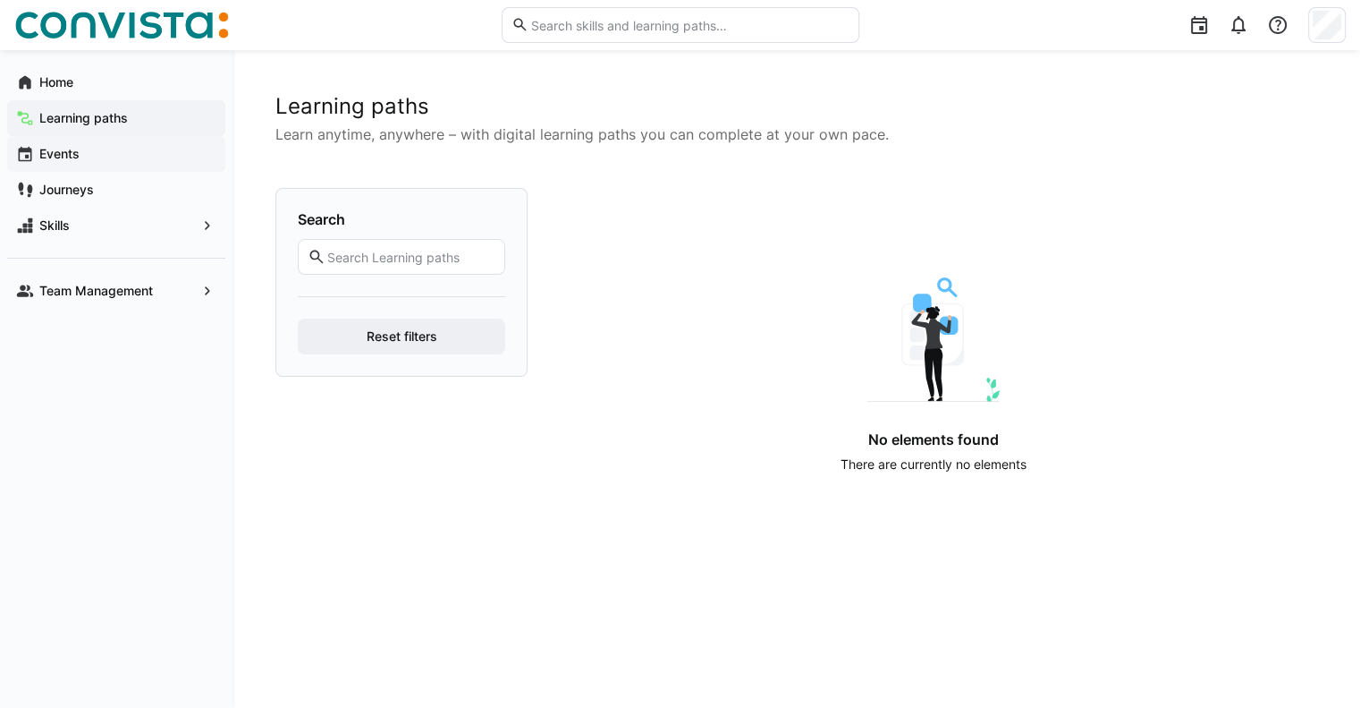
click at [107, 149] on span "Events" at bounding box center [127, 154] width 180 height 18
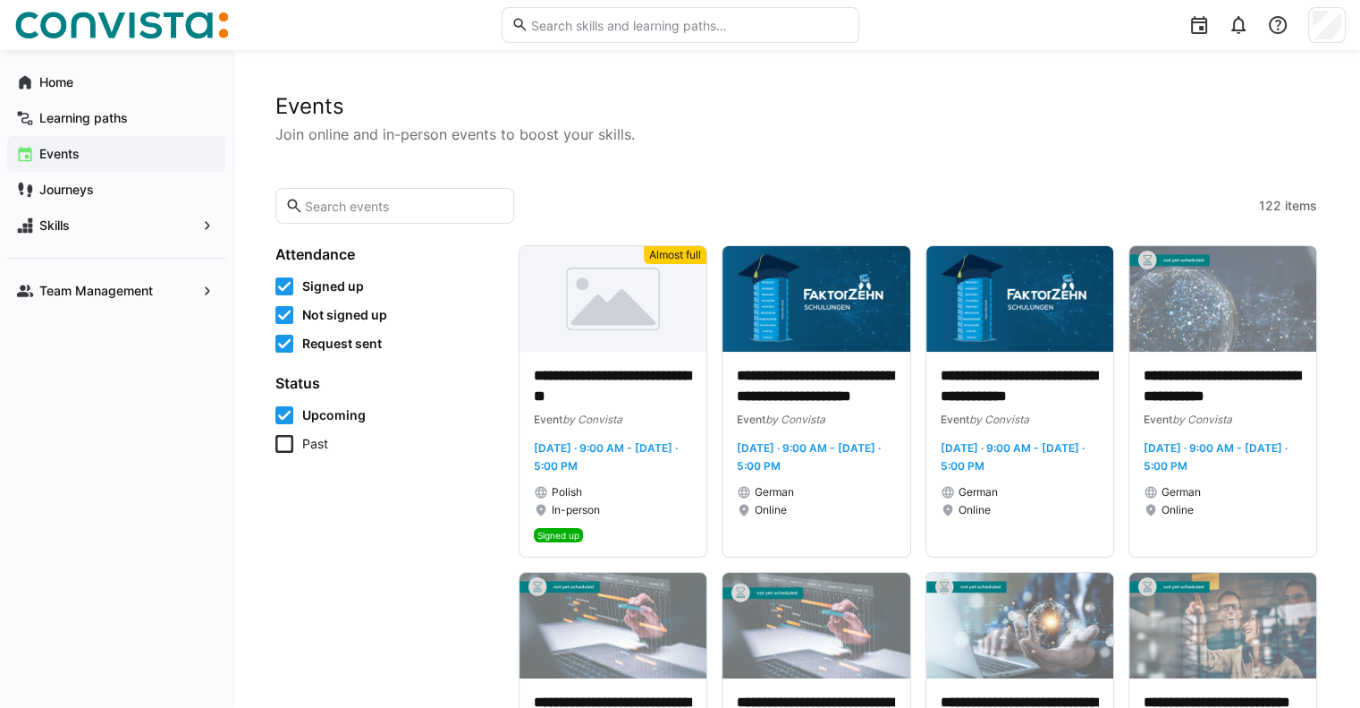
click at [84, 310] on div "Home Learning paths Events Journeys Skills Team Management" at bounding box center [116, 186] width 233 height 273
click at [0, 0] on app-navigation-label "Team Management" at bounding box center [0, 0] width 0 height 0
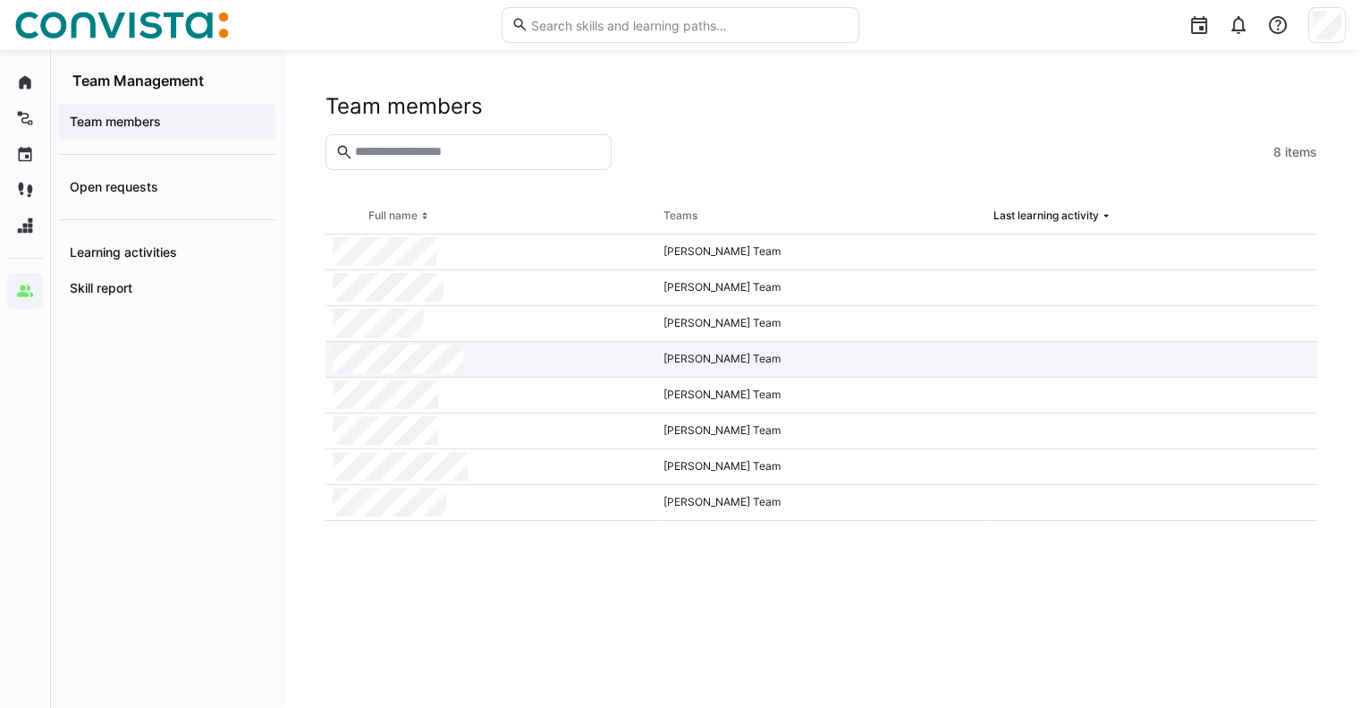
click at [497, 363] on div at bounding box center [491, 360] width 331 height 36
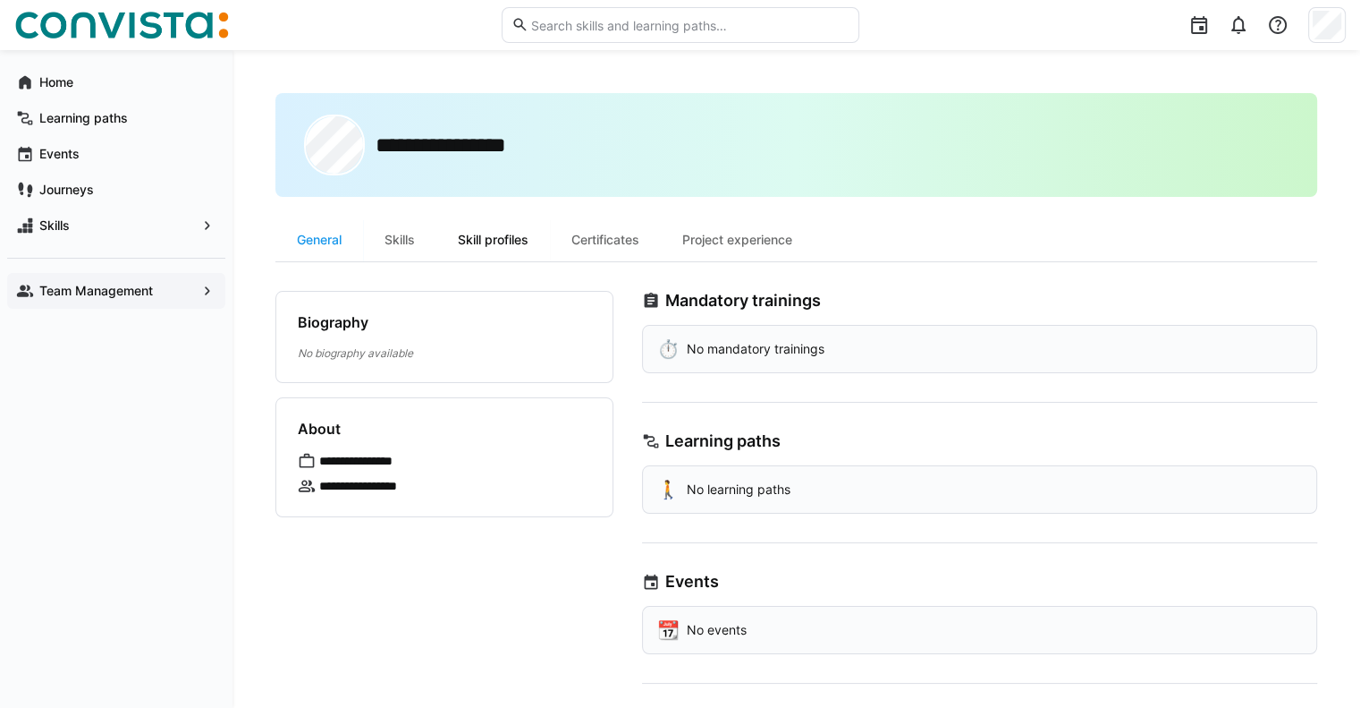
click at [504, 239] on div "Skill profiles" at bounding box center [494, 239] width 114 height 43
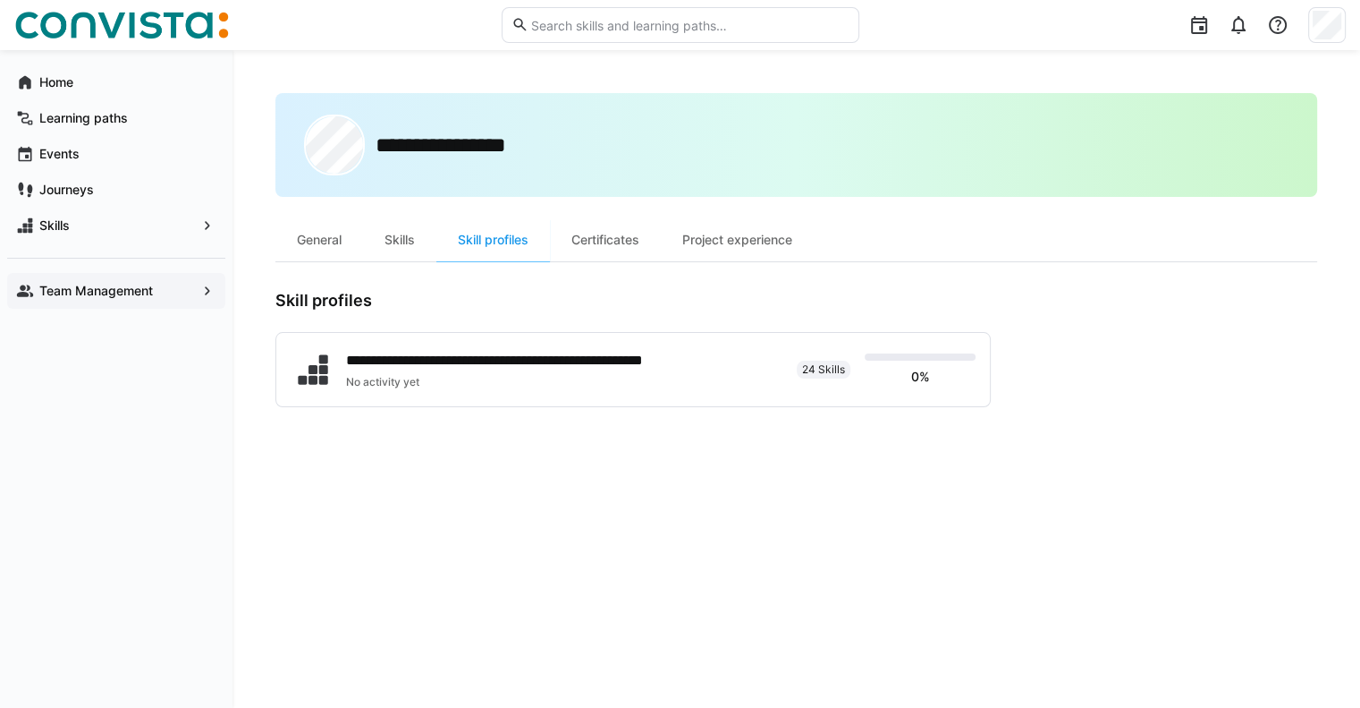
click at [115, 301] on div "Team Management" at bounding box center [116, 291] width 218 height 36
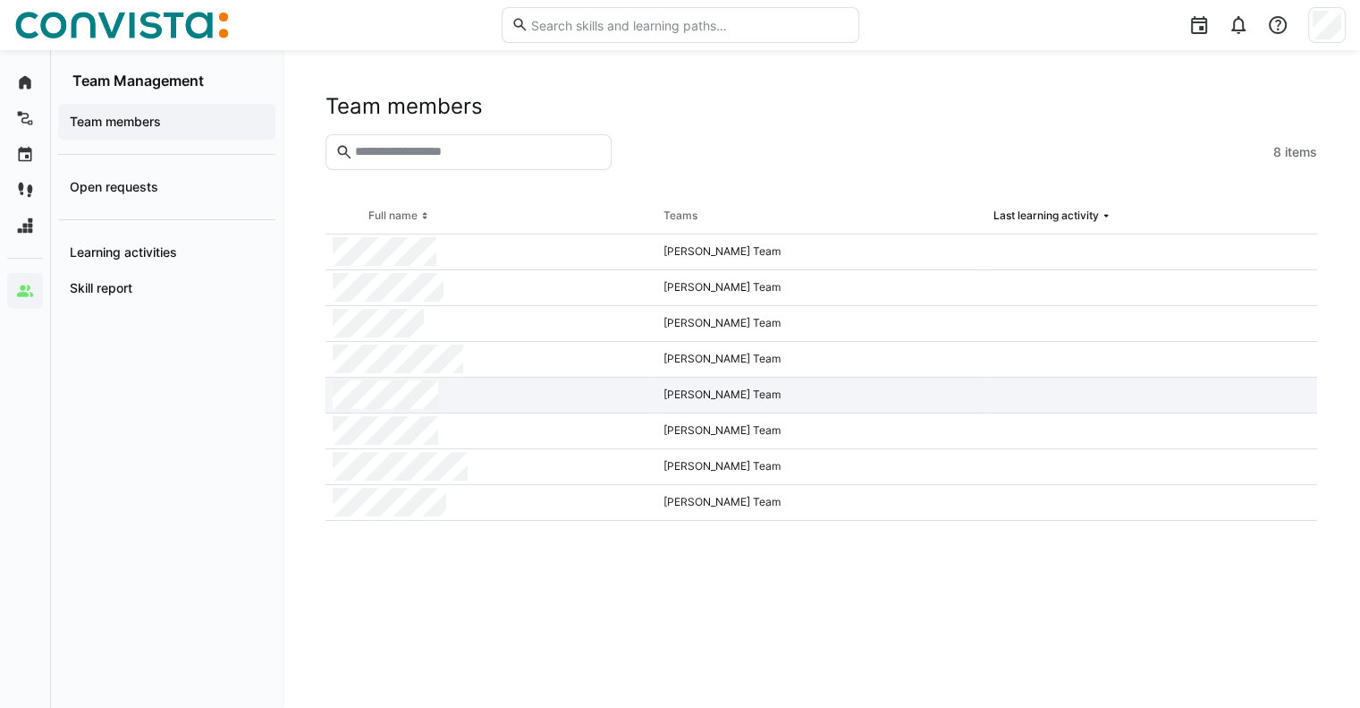
click at [470, 397] on div at bounding box center [491, 395] width 331 height 36
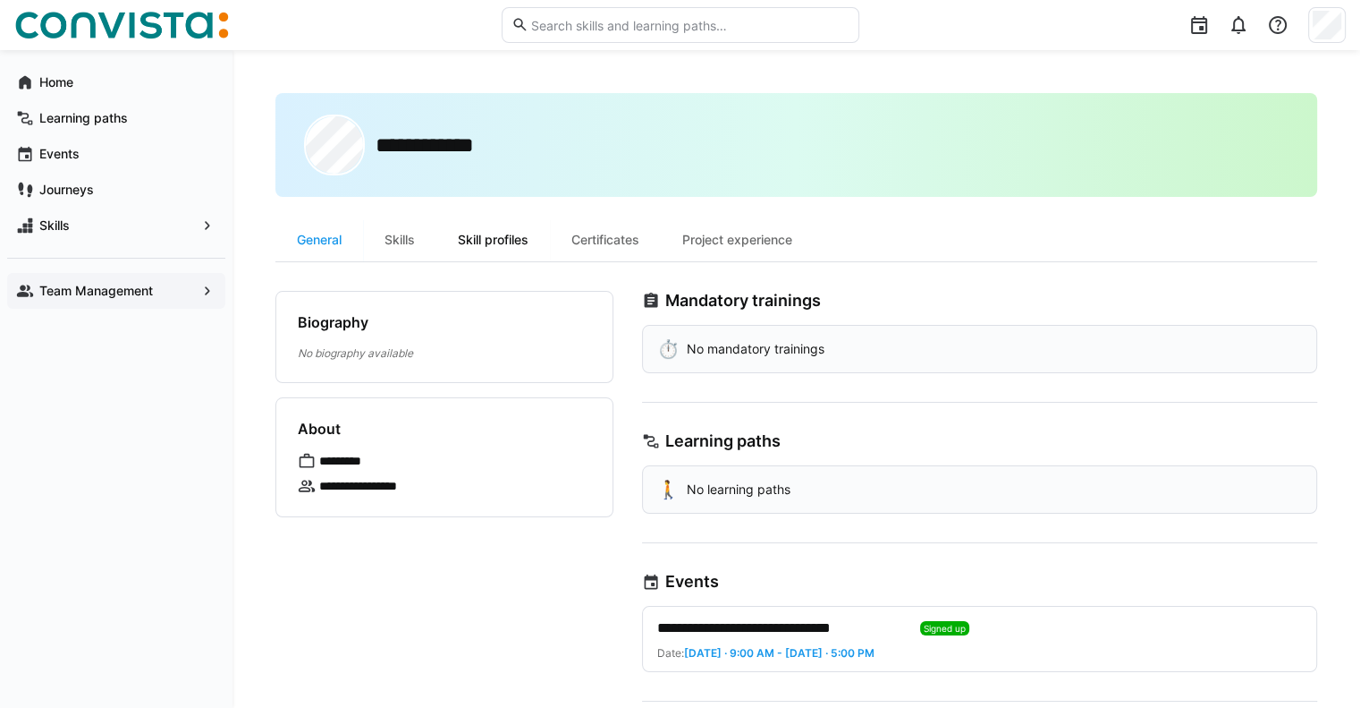
click at [504, 246] on div "Skill profiles" at bounding box center [494, 239] width 114 height 43
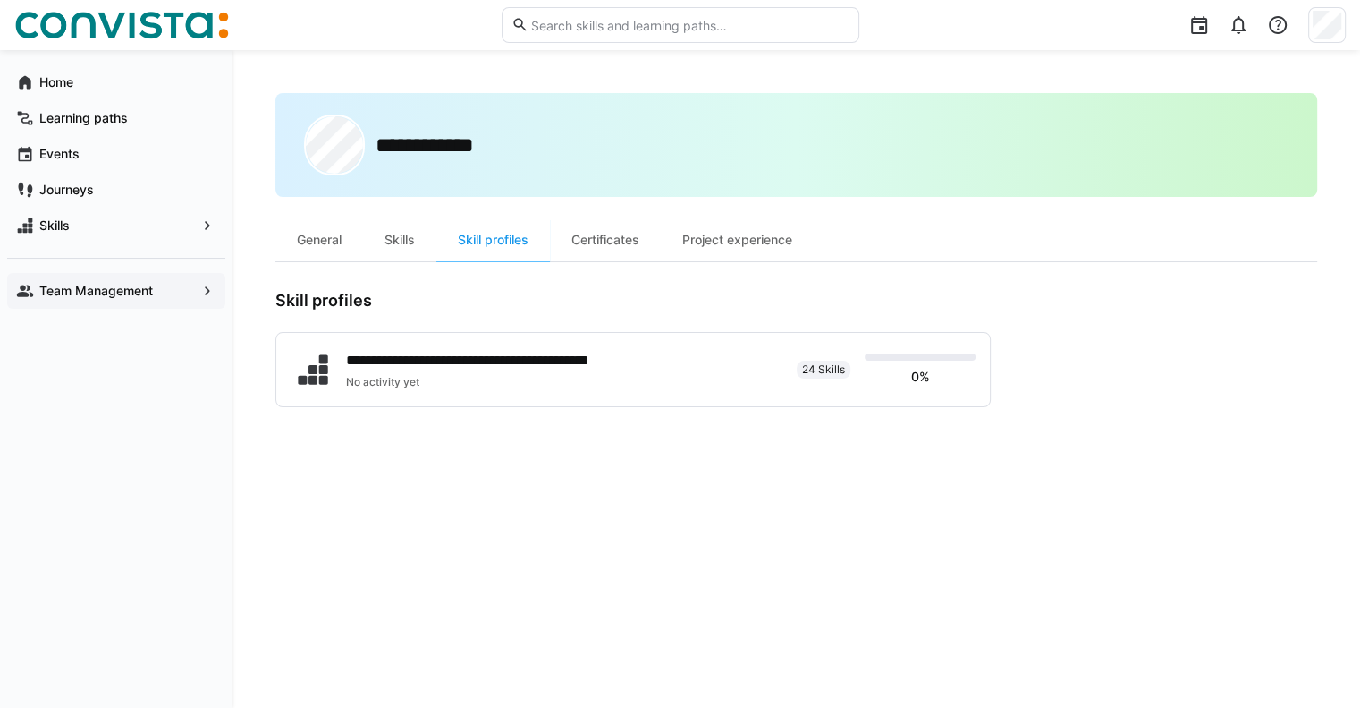
click at [0, 0] on app-navigation-label "Team Management" at bounding box center [0, 0] width 0 height 0
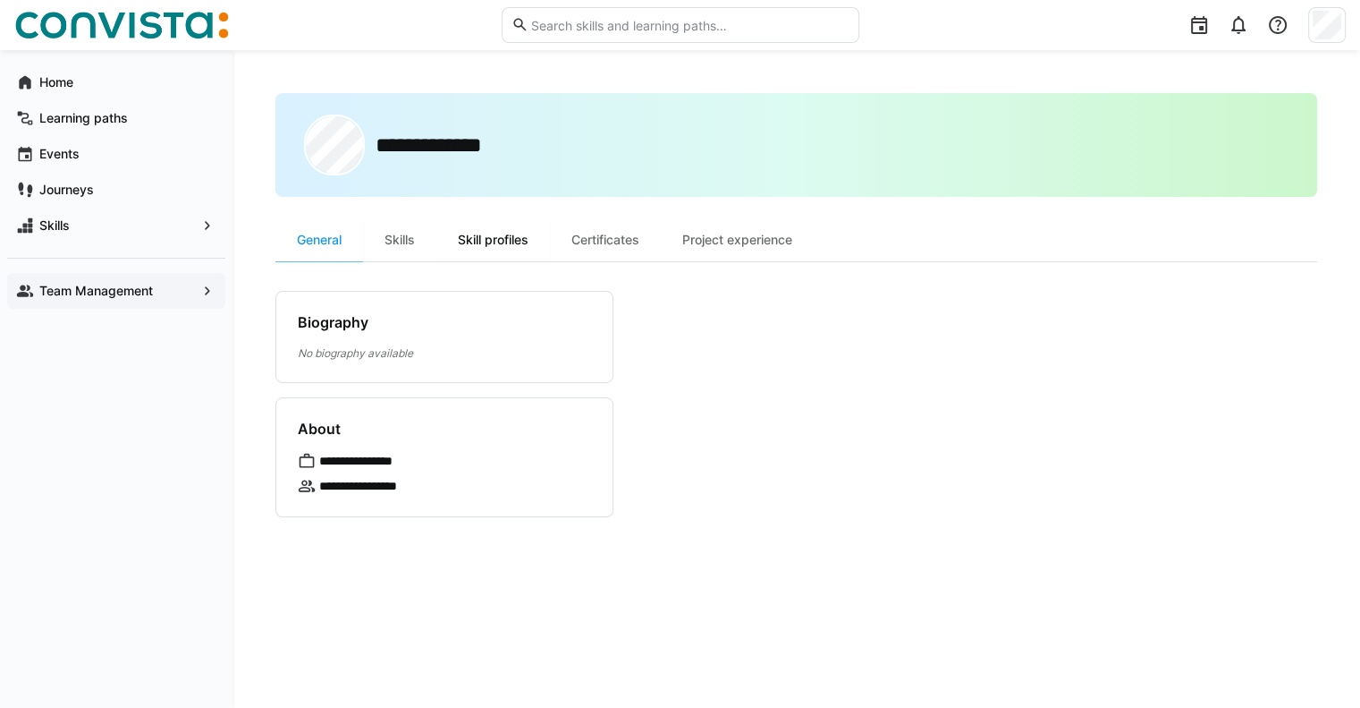
click at [505, 245] on div "Skill profiles" at bounding box center [494, 239] width 114 height 43
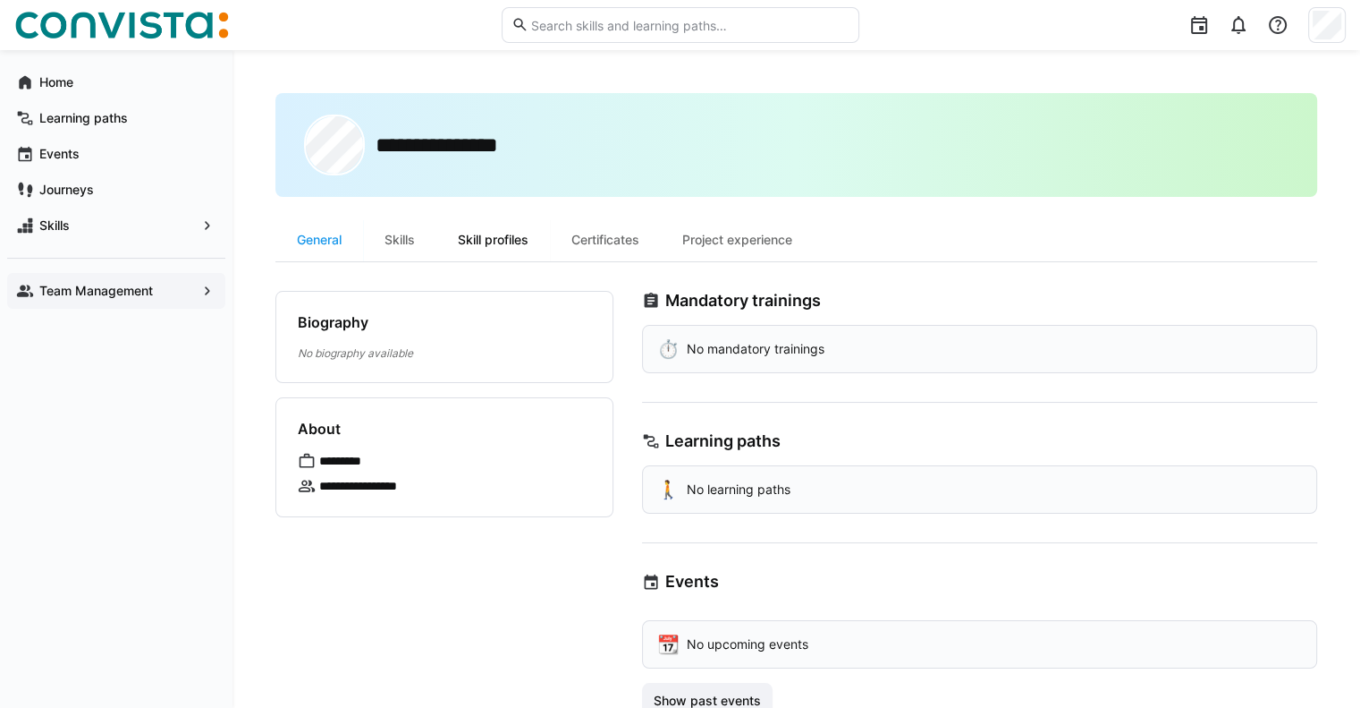
click at [526, 246] on div "Skill profiles" at bounding box center [494, 239] width 114 height 43
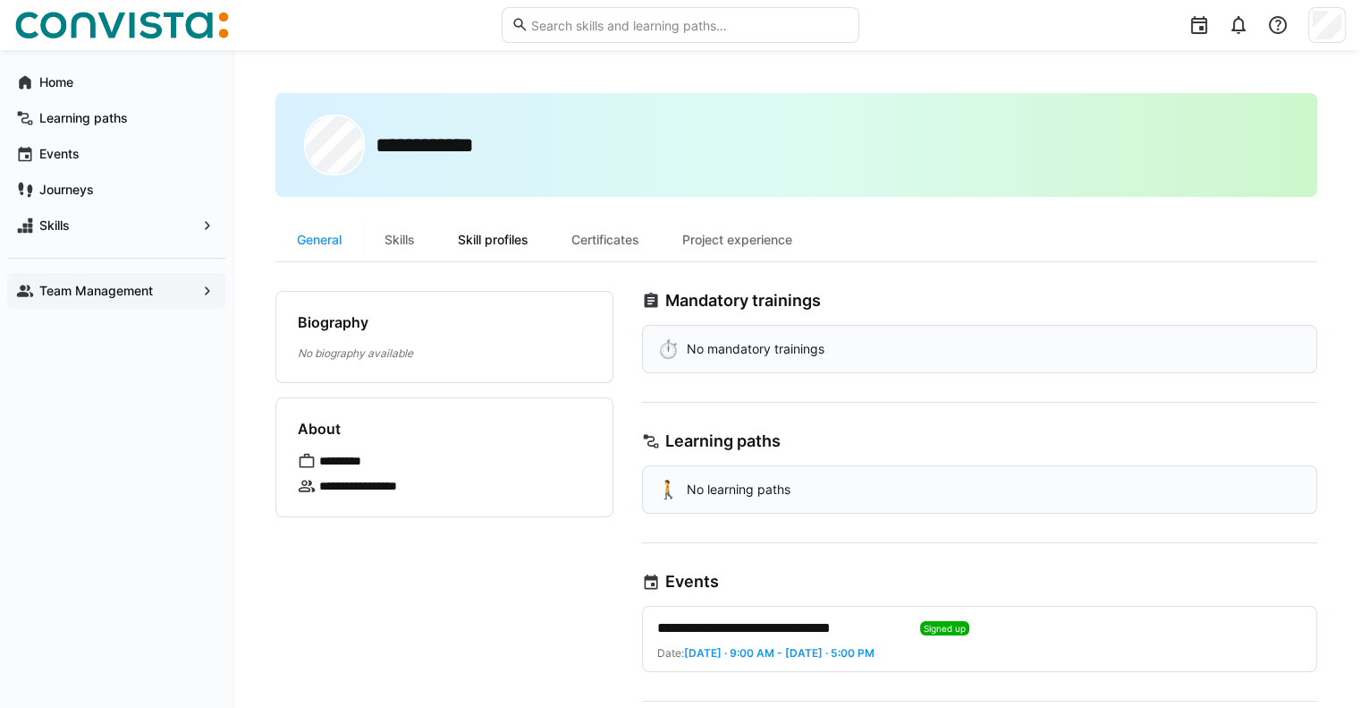
click at [510, 246] on div "Skill profiles" at bounding box center [494, 239] width 114 height 43
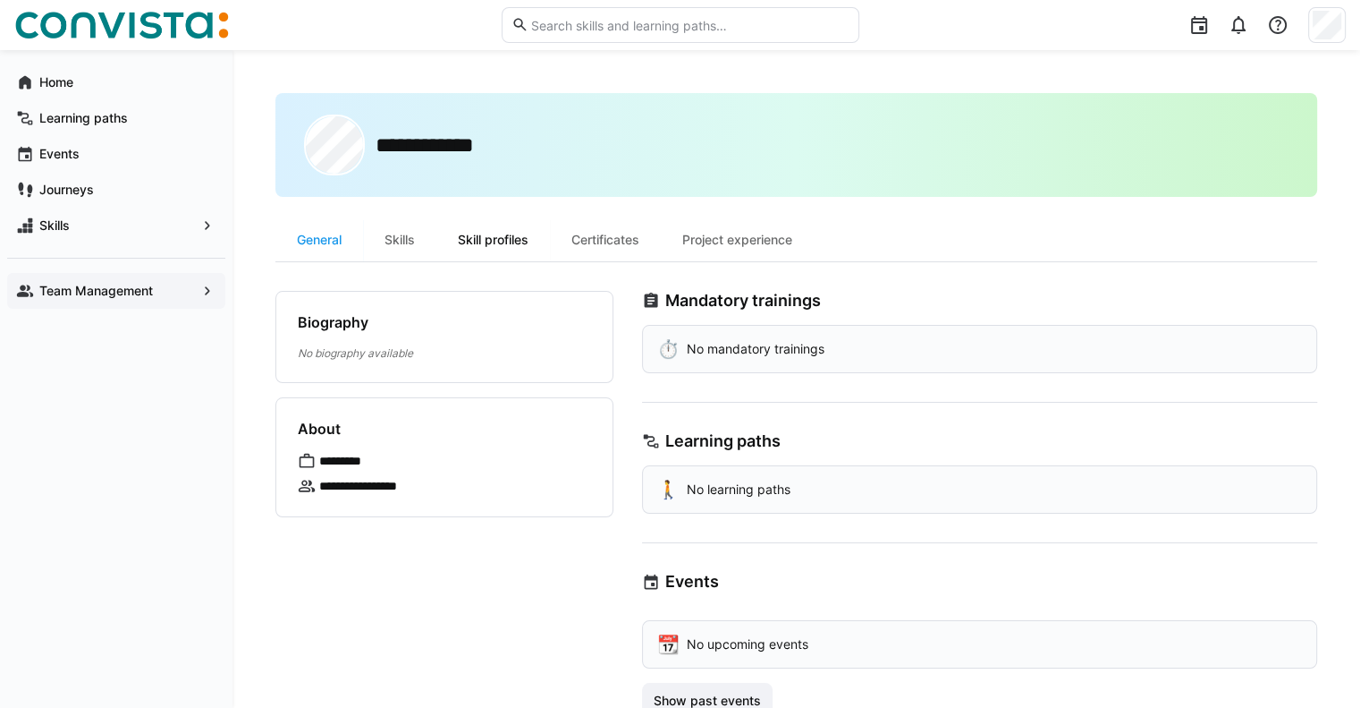
click at [484, 233] on div "Skill profiles" at bounding box center [494, 239] width 114 height 43
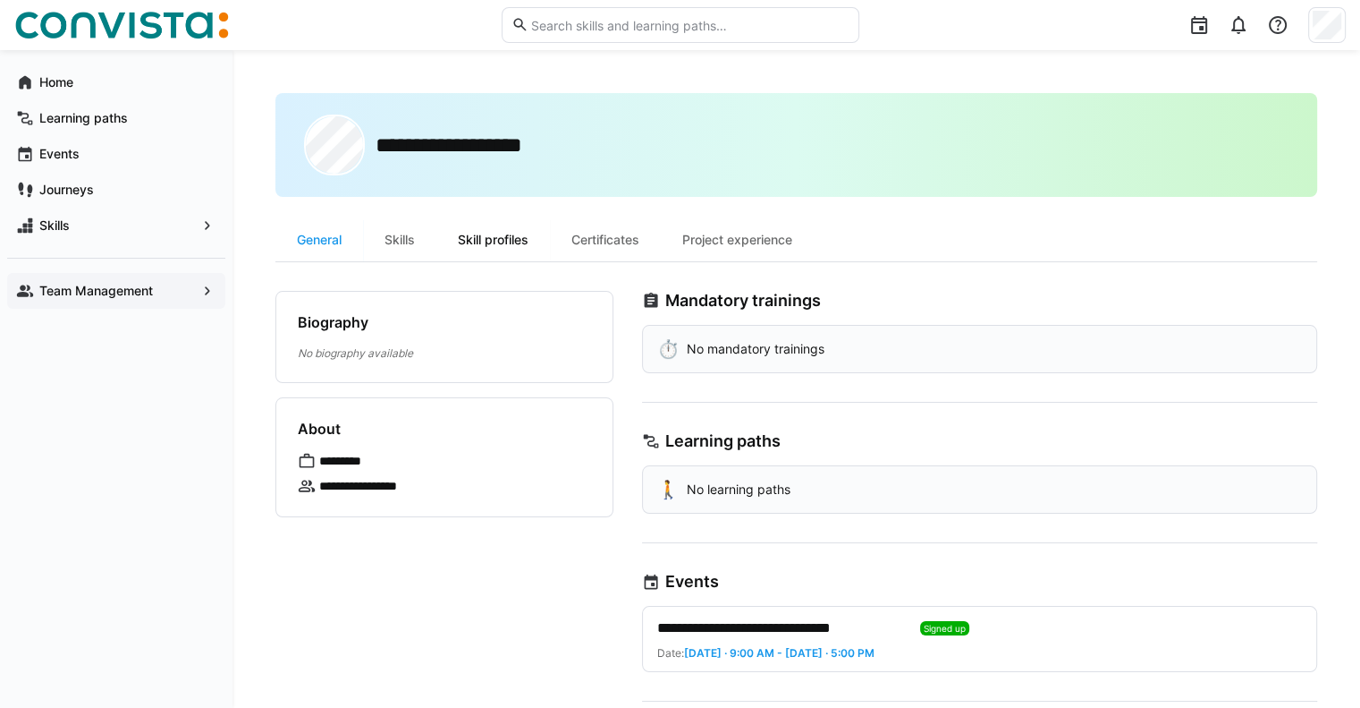
click at [491, 247] on div "Skill profiles" at bounding box center [494, 239] width 114 height 43
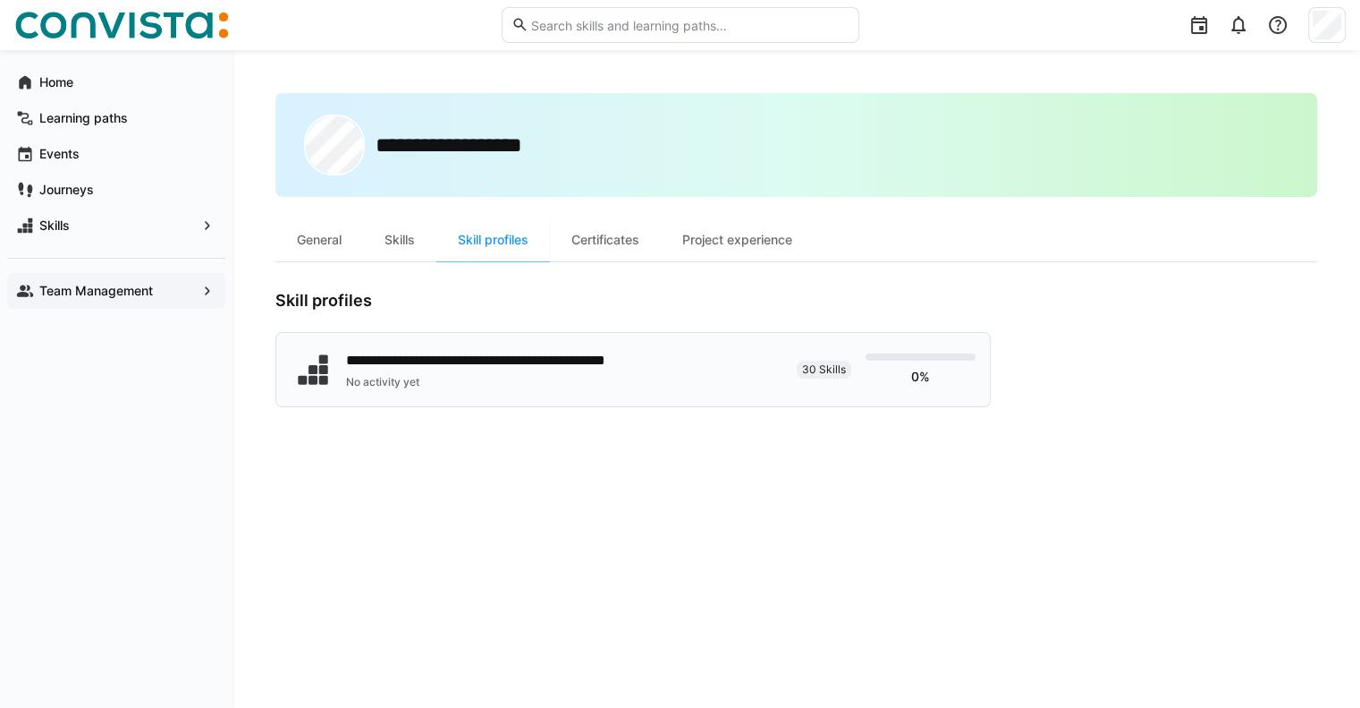
click at [628, 354] on div "**********" at bounding box center [520, 360] width 349 height 21
